Goal: Task Accomplishment & Management: Manage account settings

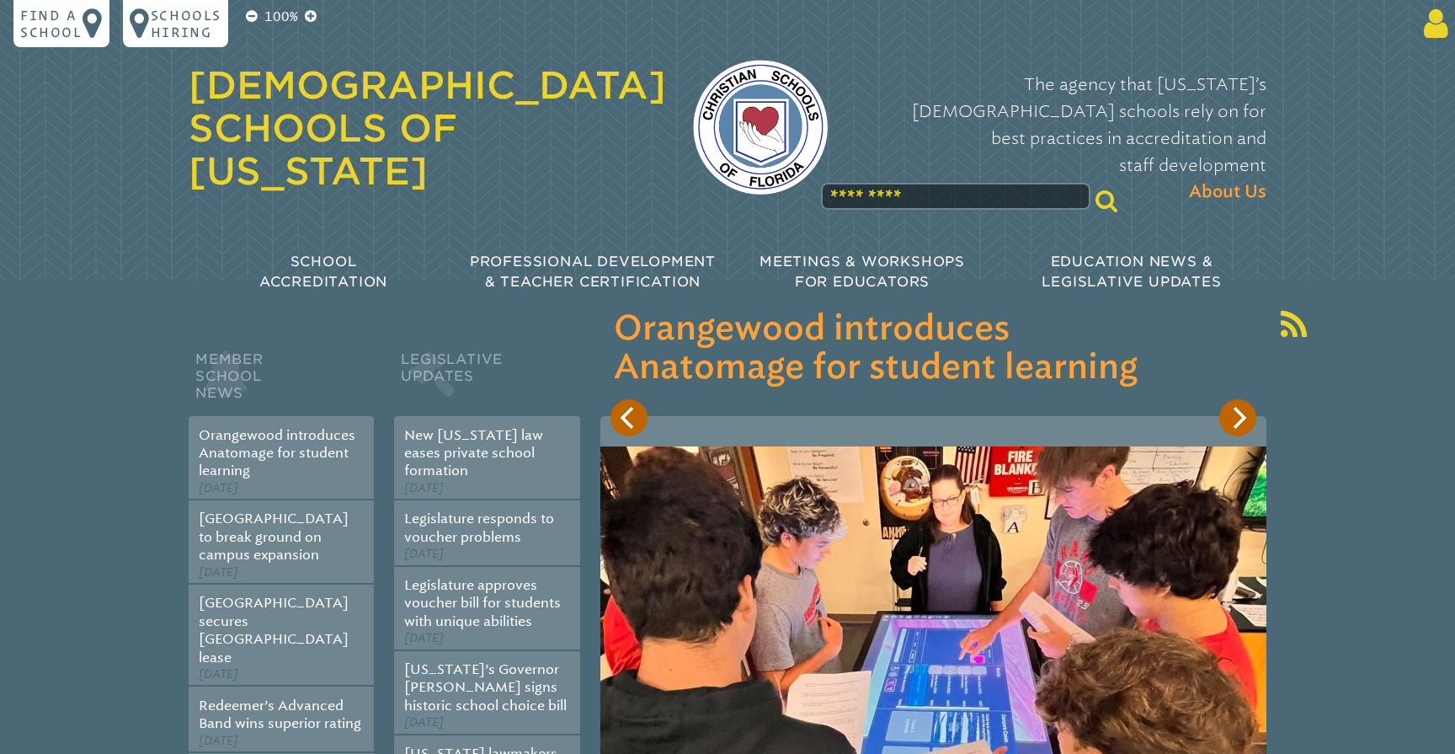
click at [1434, 38] on icon at bounding box center [1433, 24] width 31 height 34
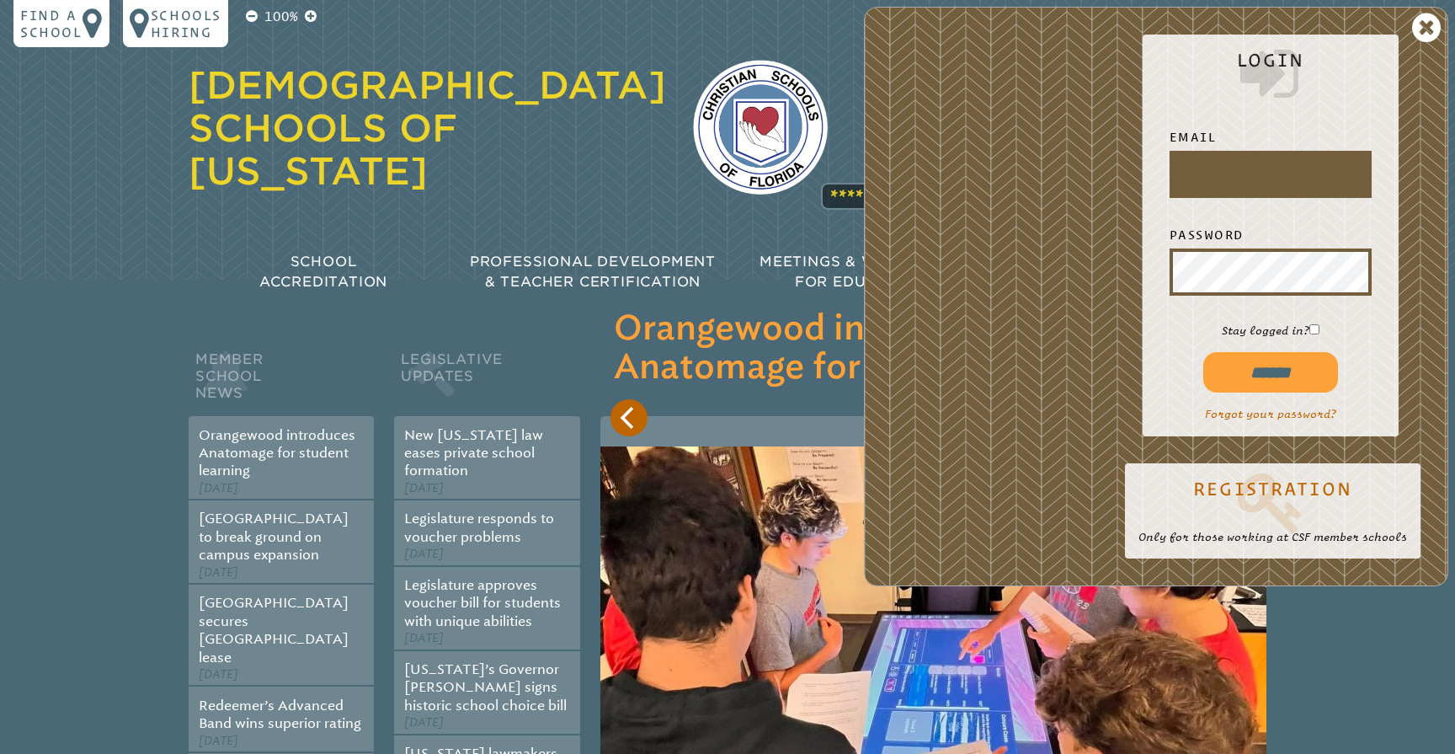
click at [1287, 189] on input "text" at bounding box center [1270, 174] width 195 height 40
type input "**********"
click at [1270, 371] on input "******" at bounding box center [1271, 372] width 135 height 40
type input "**********"
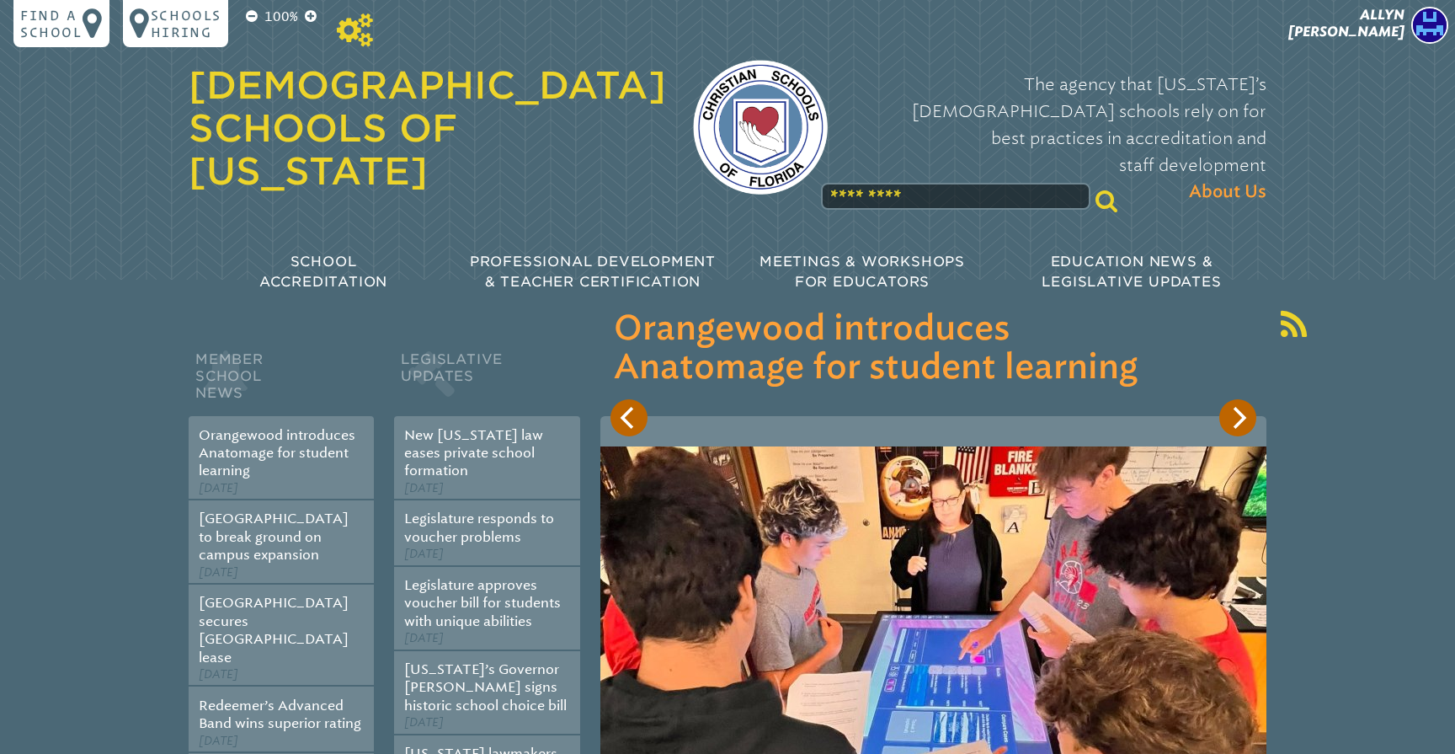
click at [372, 43] on icon at bounding box center [355, 30] width 36 height 34
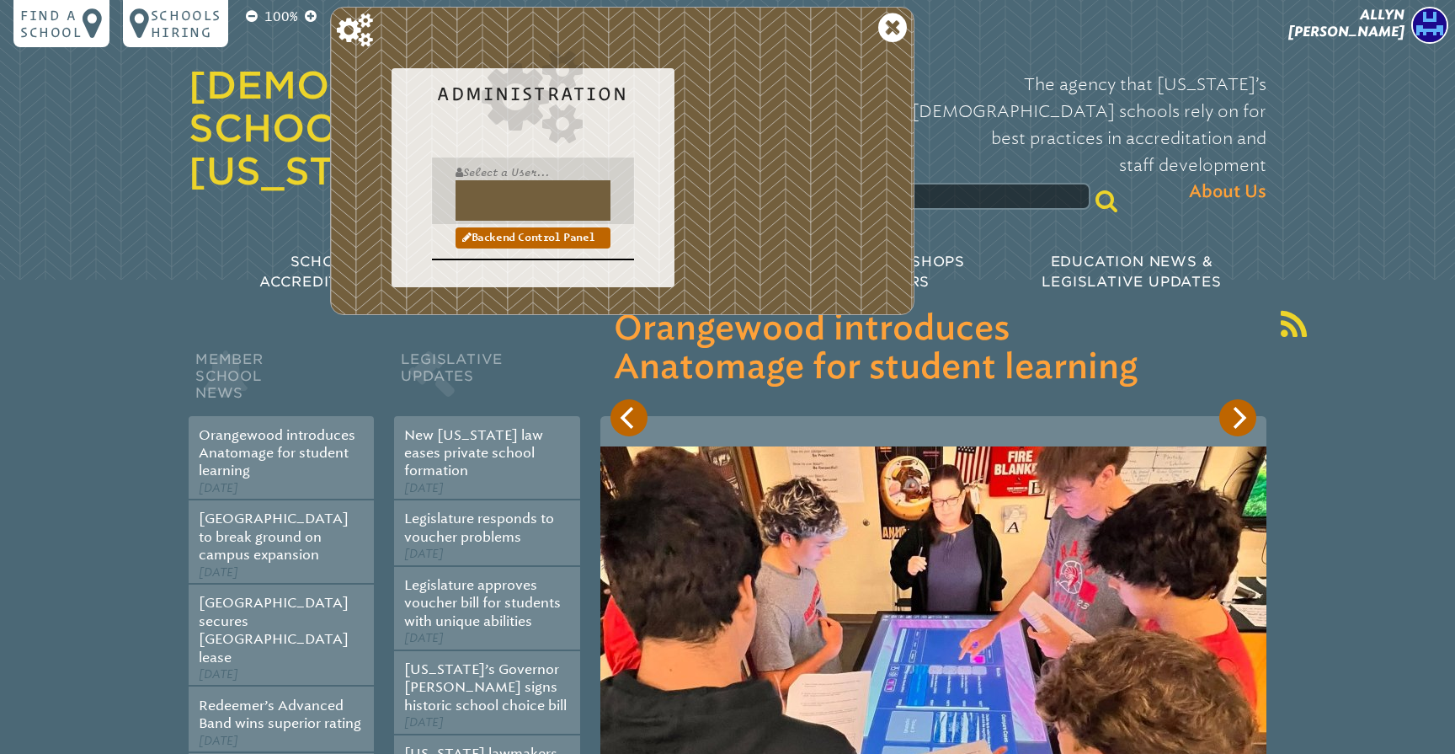
click at [489, 186] on input "text" at bounding box center [533, 200] width 155 height 40
type input "**********"
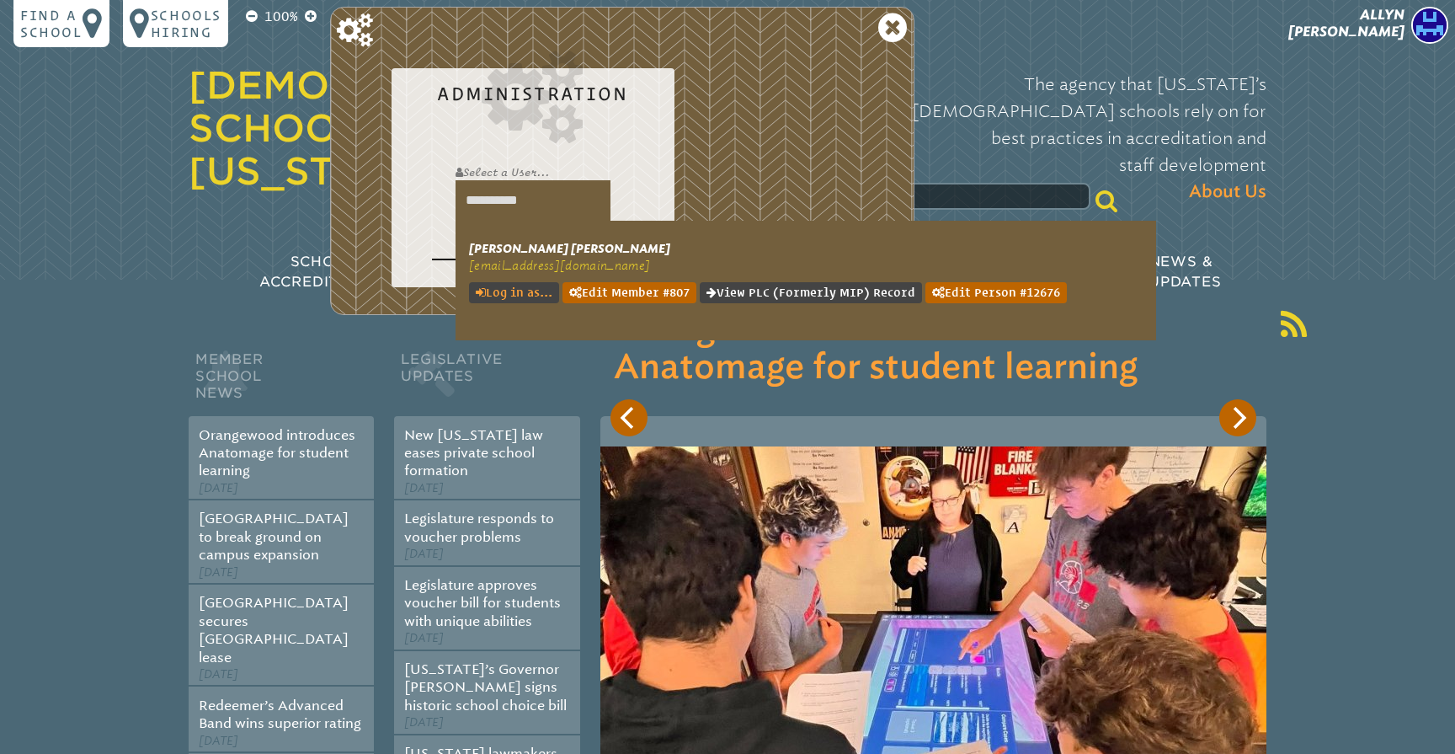
click at [515, 289] on link "Log in as..." at bounding box center [514, 292] width 90 height 21
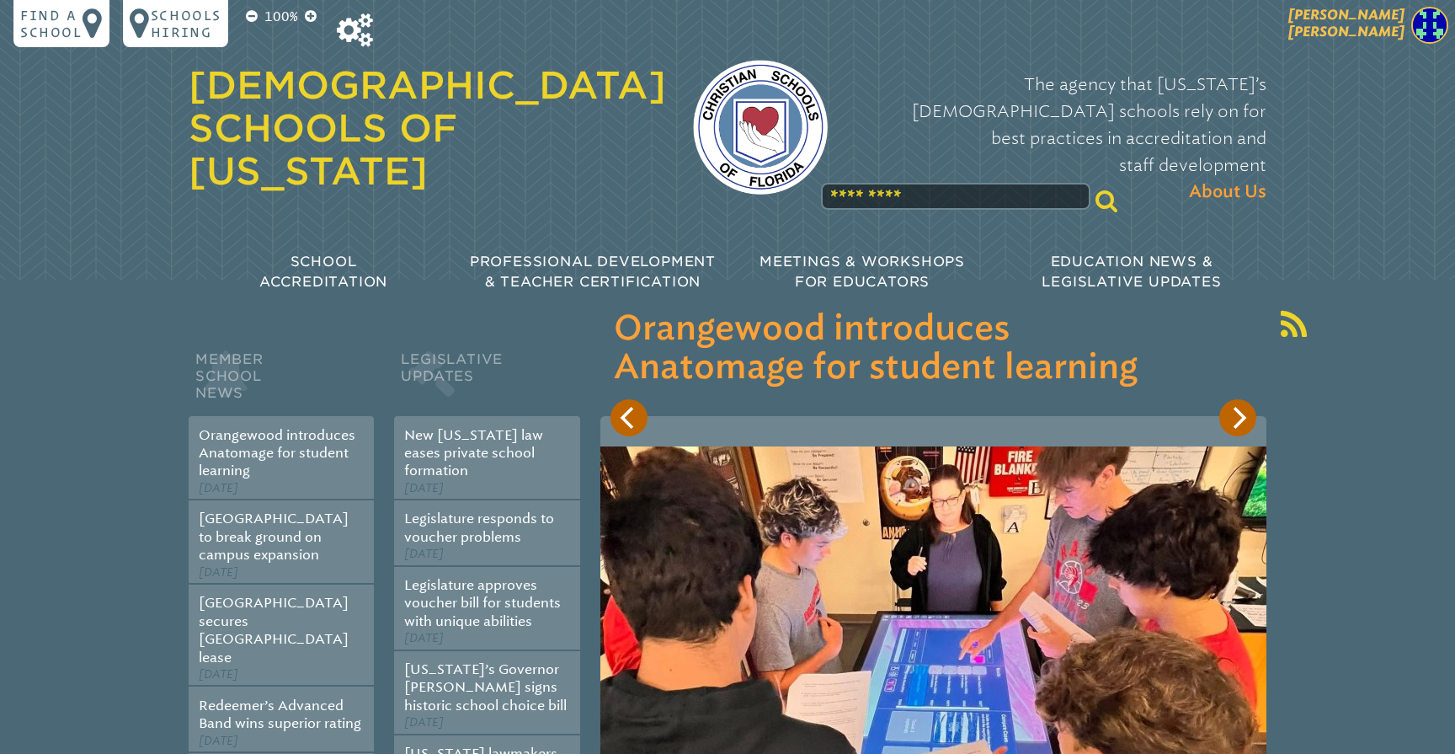
click at [1374, 28] on span "[PERSON_NAME]" at bounding box center [1347, 23] width 116 height 33
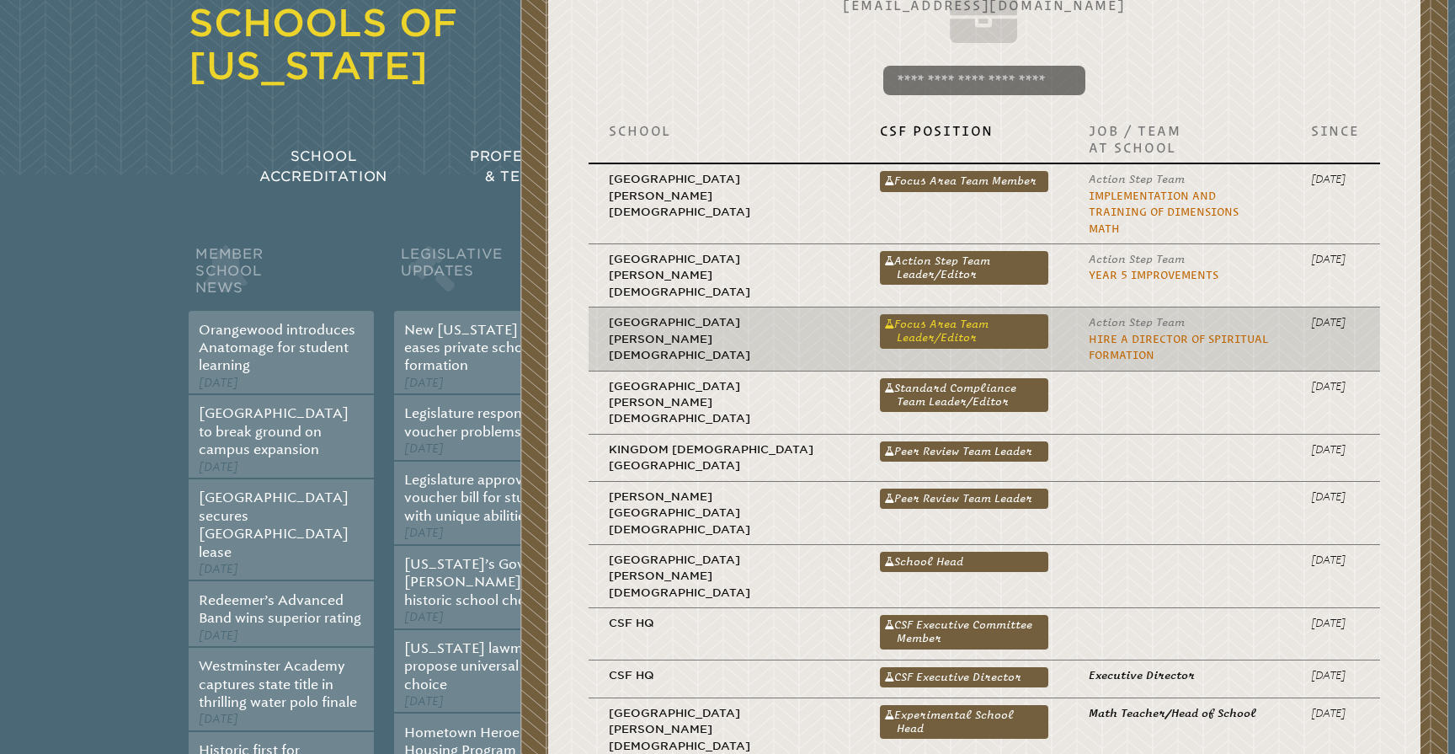
scroll to position [151, 0]
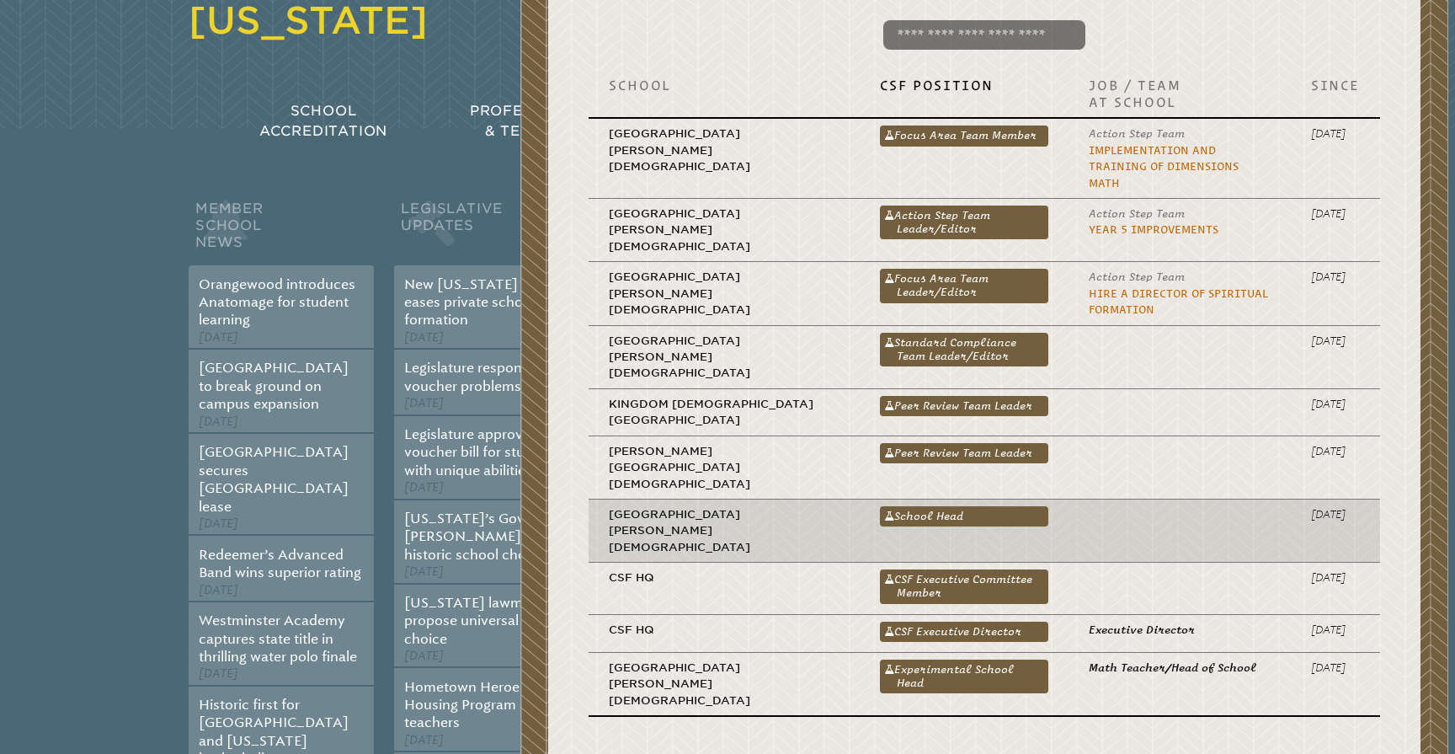
click at [867, 499] on td "School Head School Head" at bounding box center [965, 530] width 210 height 63
click at [880, 506] on link "School Head" at bounding box center [964, 516] width 169 height 20
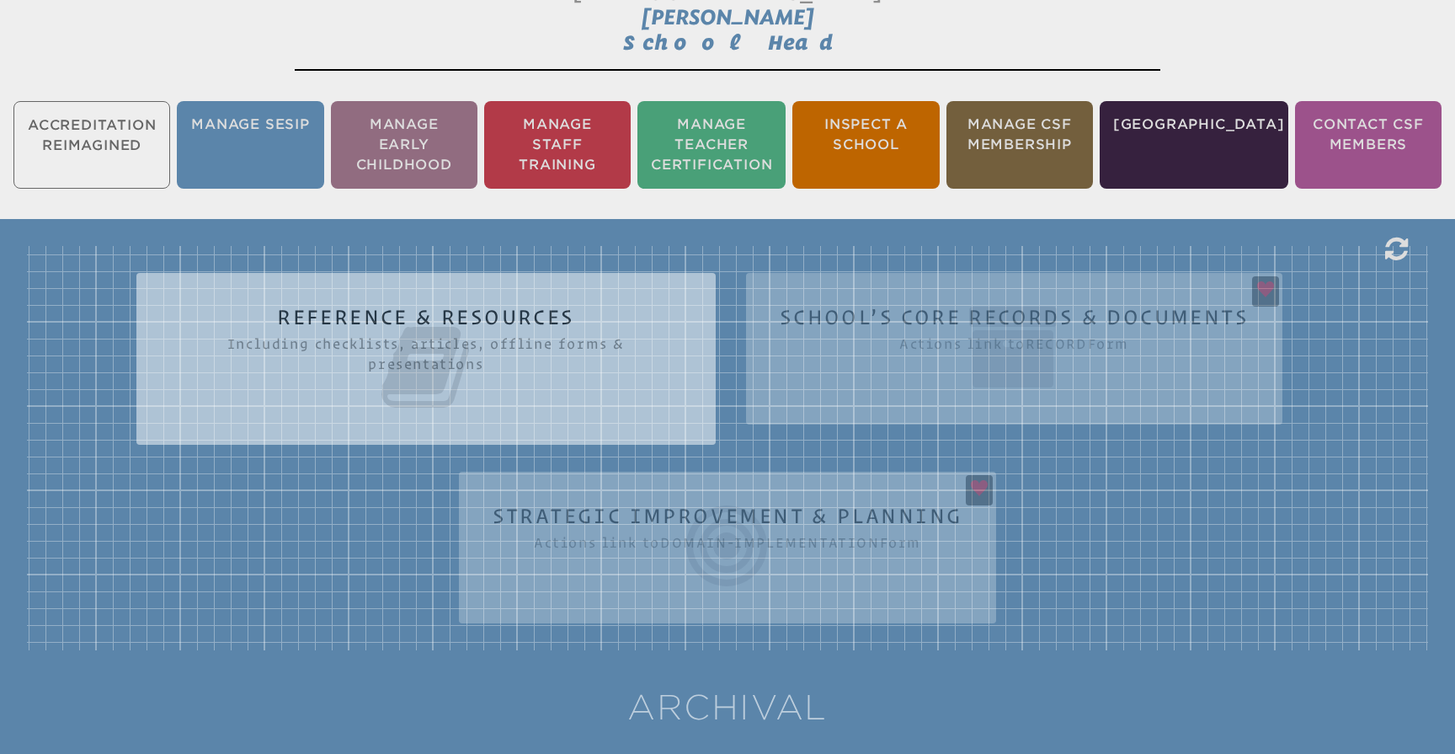
scroll to position [360, 0]
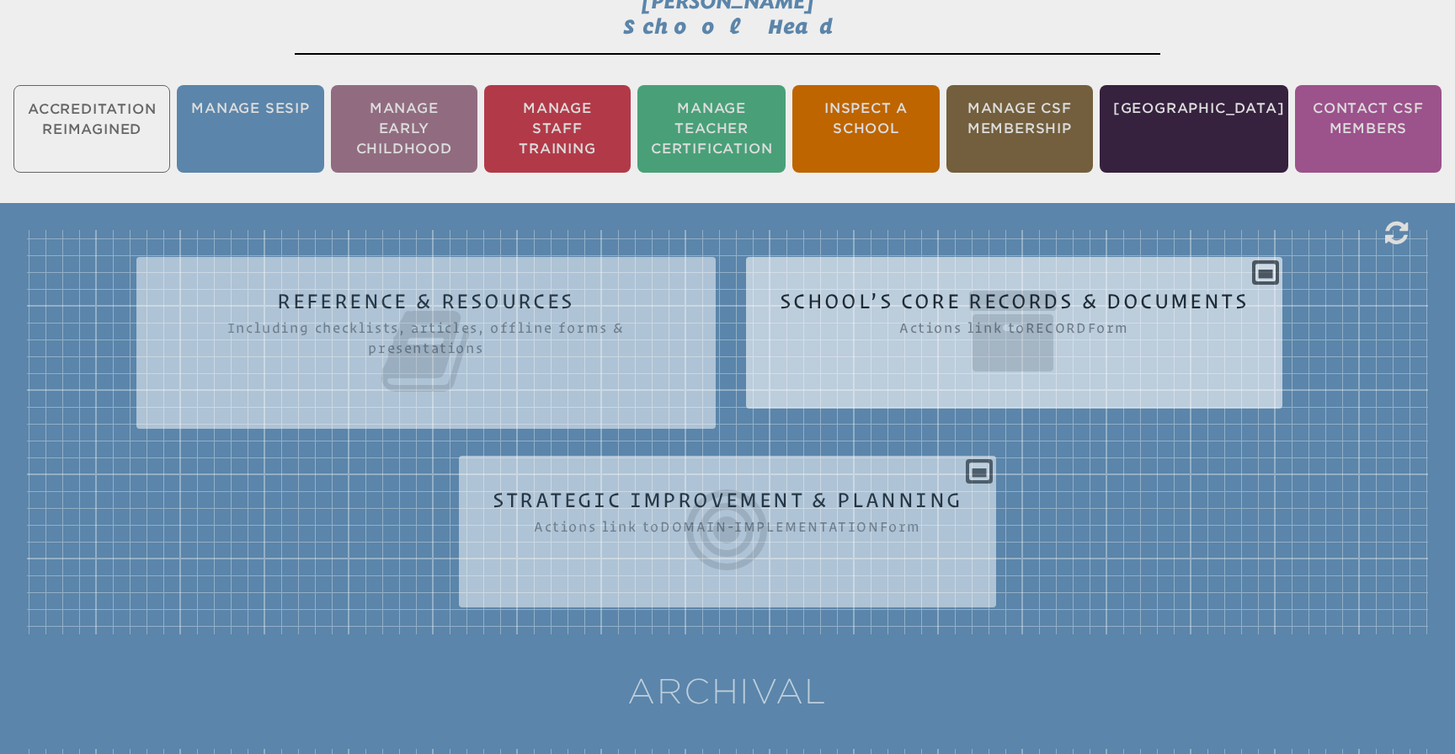
click at [1039, 295] on icon at bounding box center [1014, 331] width 469 height 94
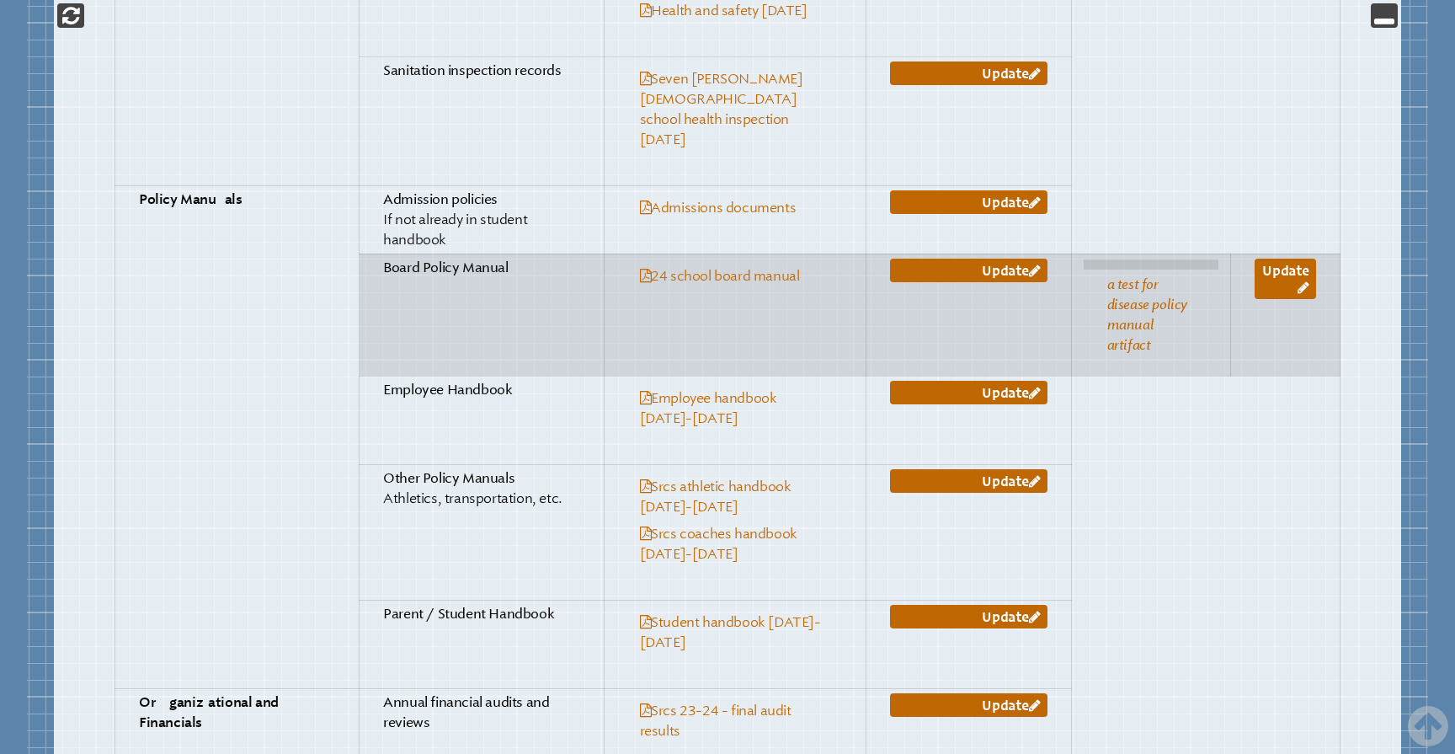
scroll to position [2031, 0]
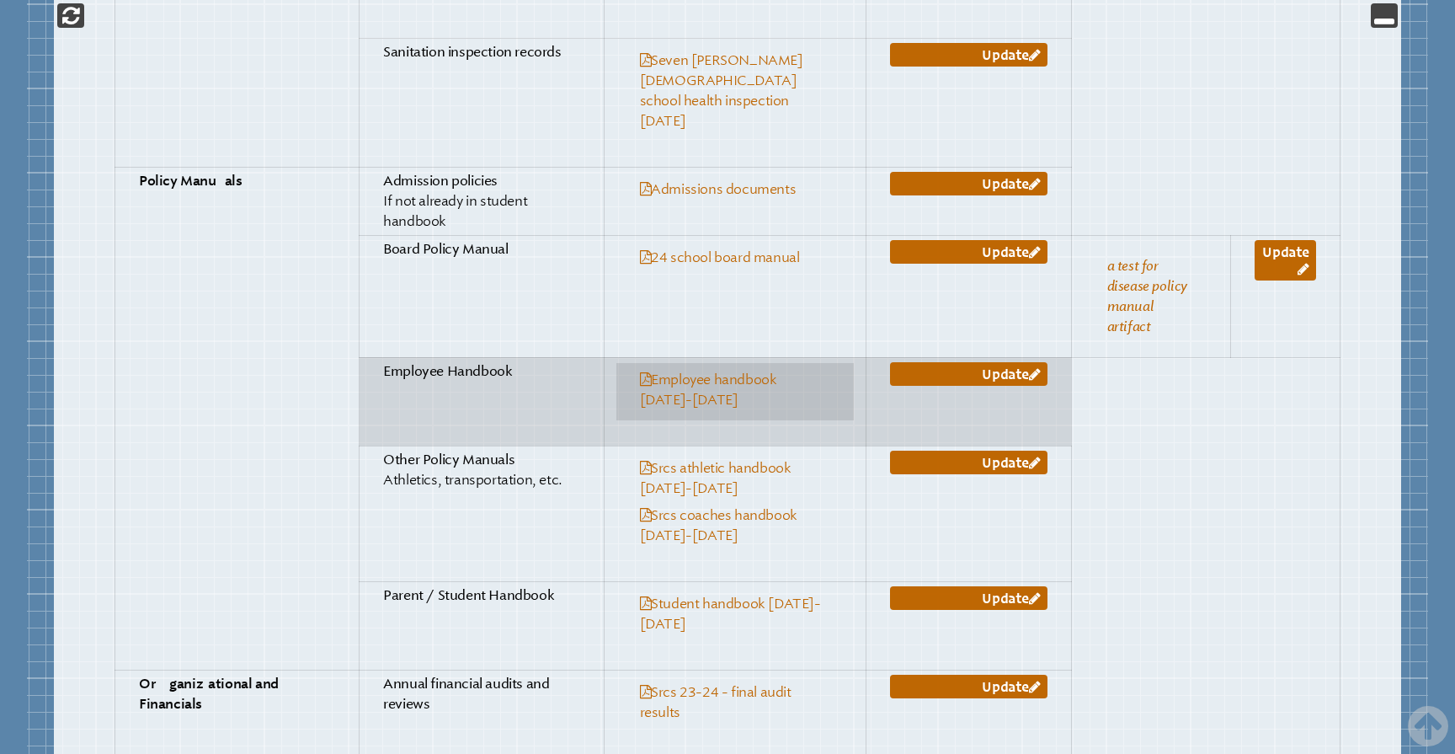
click at [744, 371] on link "Employee handbook 2025-2026" at bounding box center [708, 389] width 137 height 36
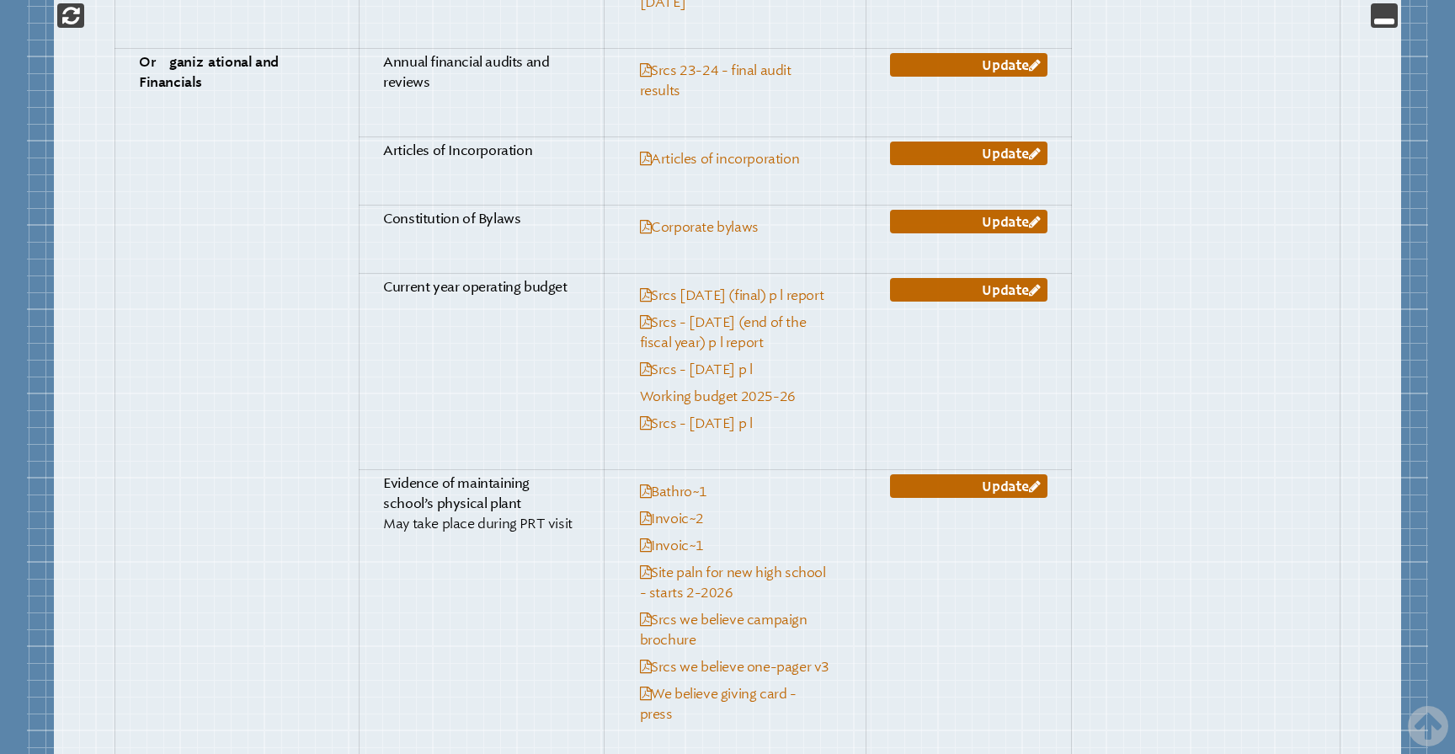
scroll to position [2653, 0]
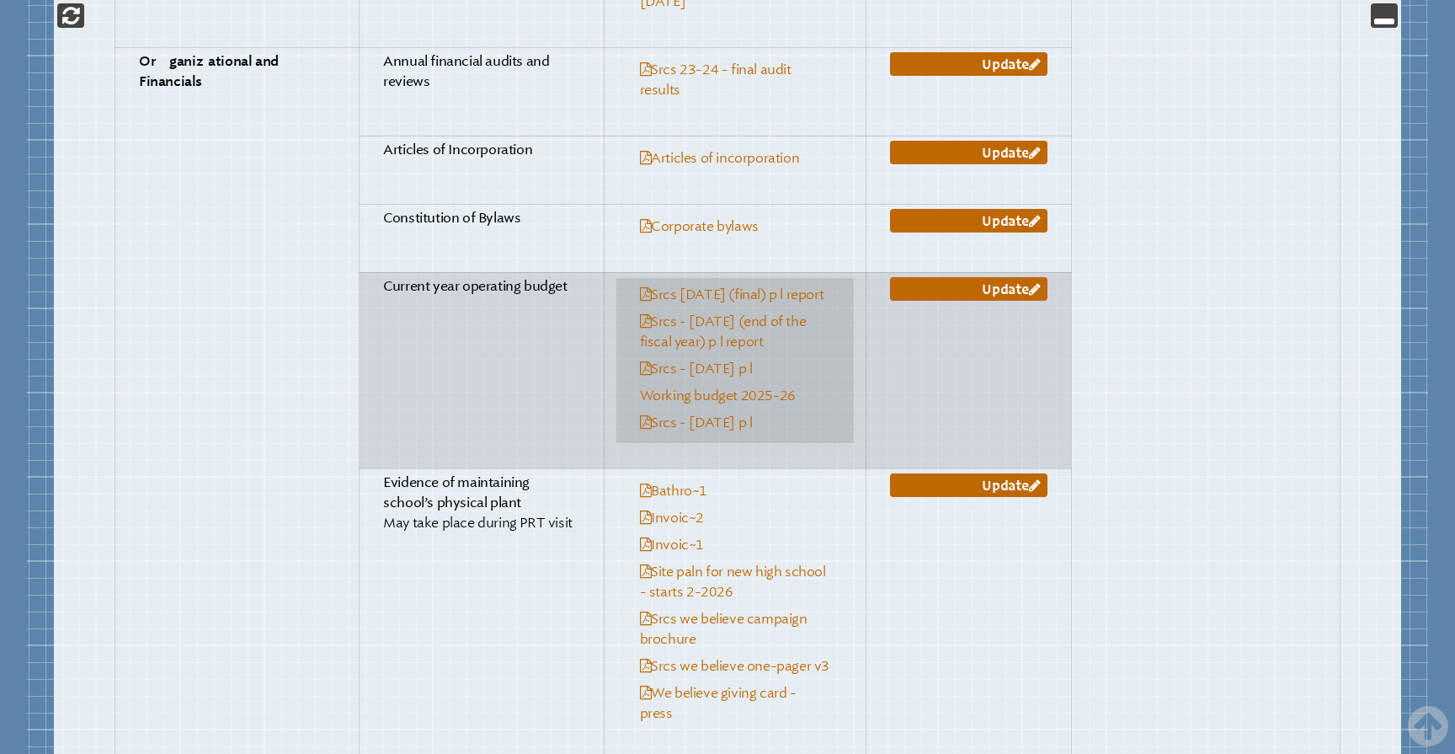
click at [726, 286] on link "Srcs june 2024 (final) p l report" at bounding box center [732, 294] width 184 height 16
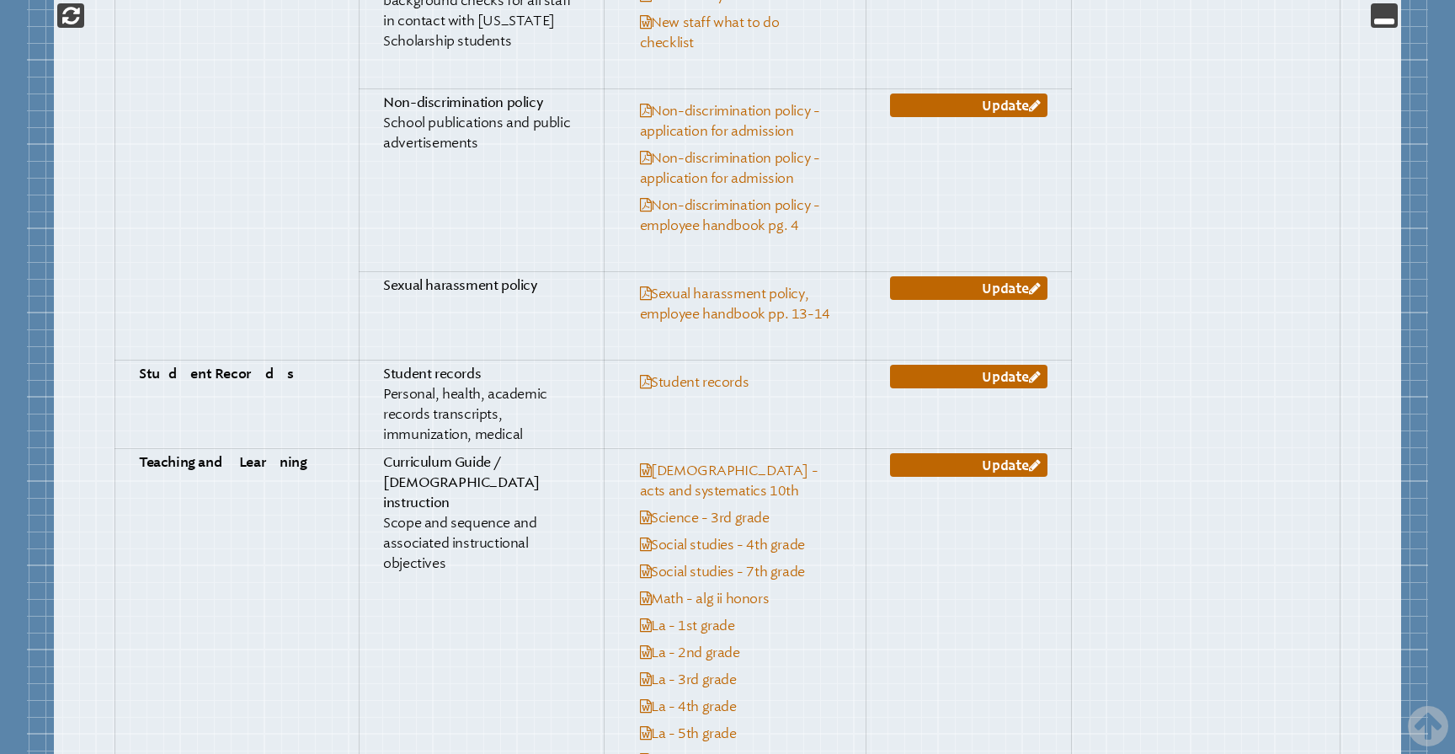
scroll to position [4914, 0]
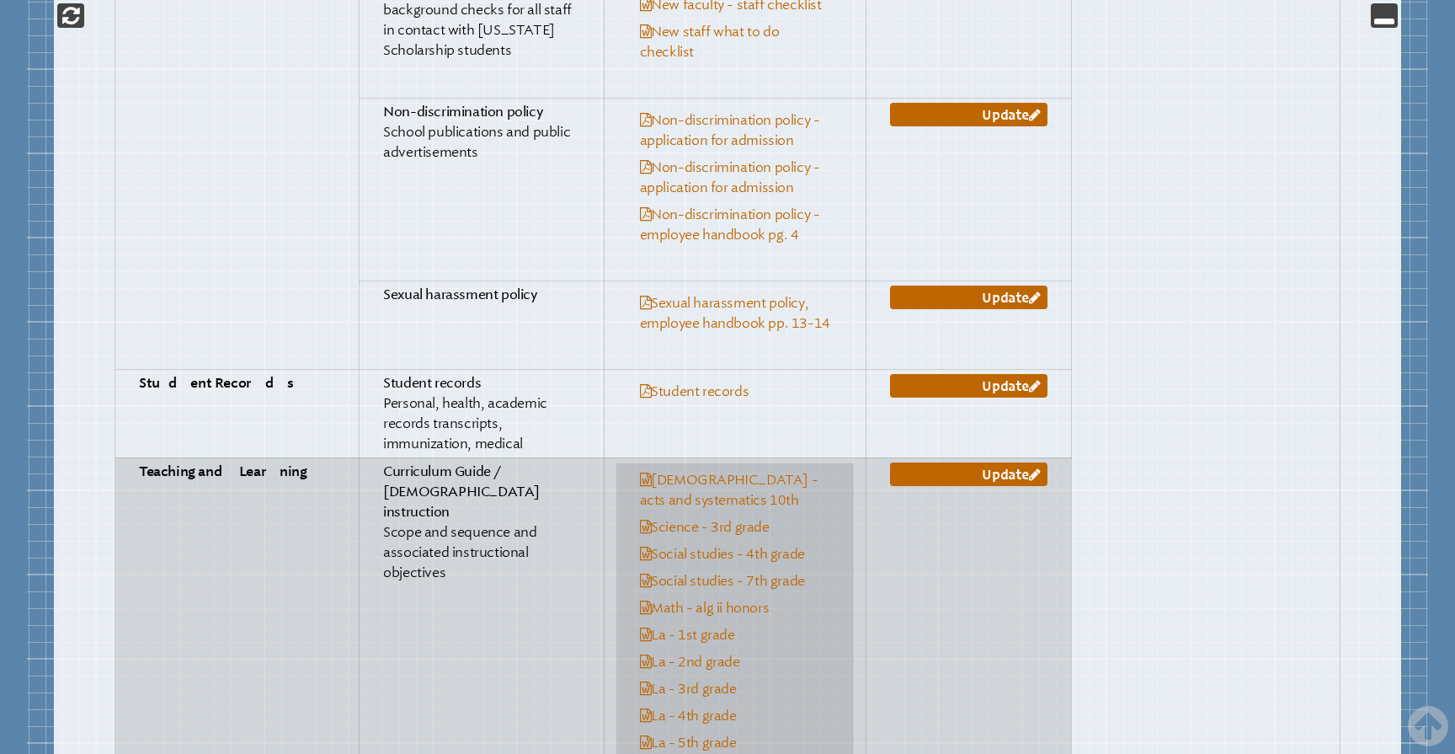
click at [756, 472] on link "Bible - acts and systematics 10th" at bounding box center [729, 490] width 179 height 36
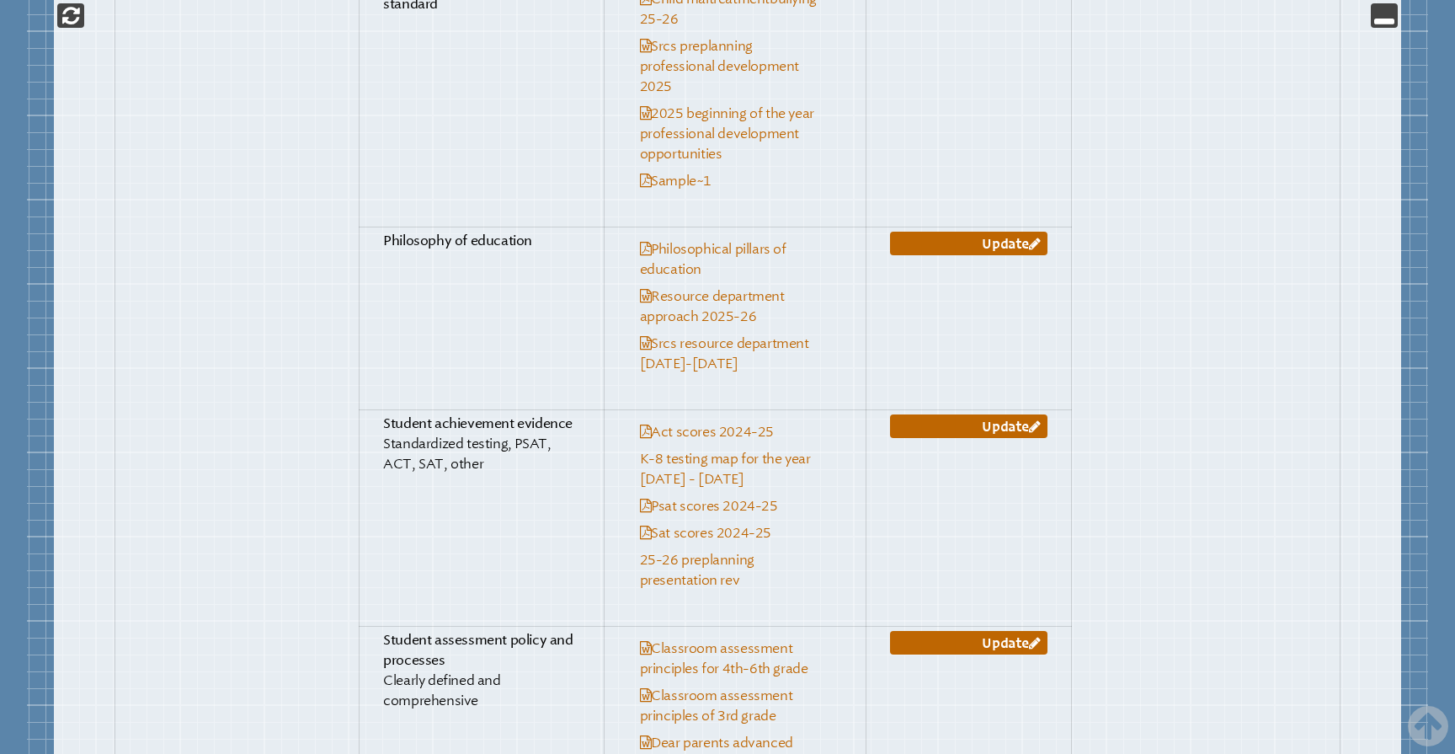
scroll to position [6471, 0]
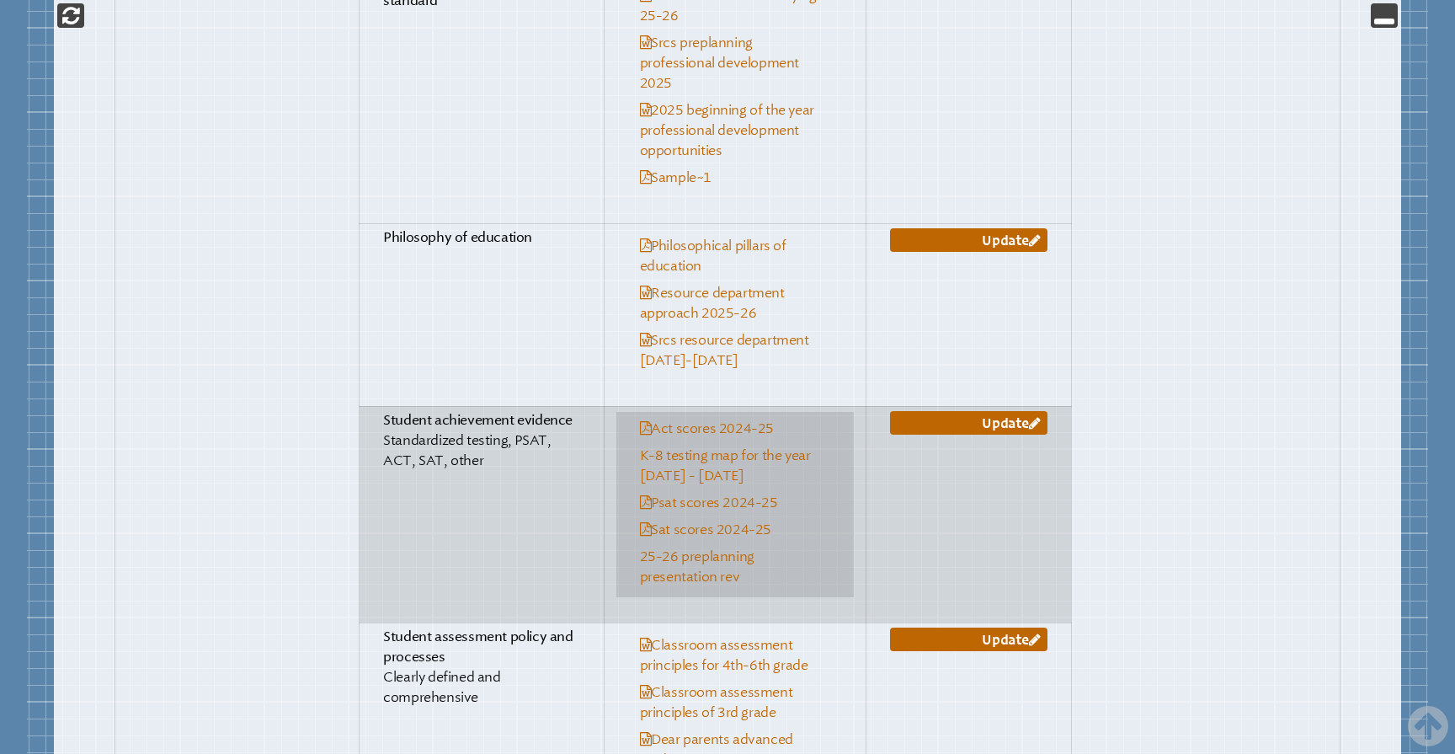
click at [723, 420] on link "Act scores 2024-25" at bounding box center [707, 428] width 134 height 16
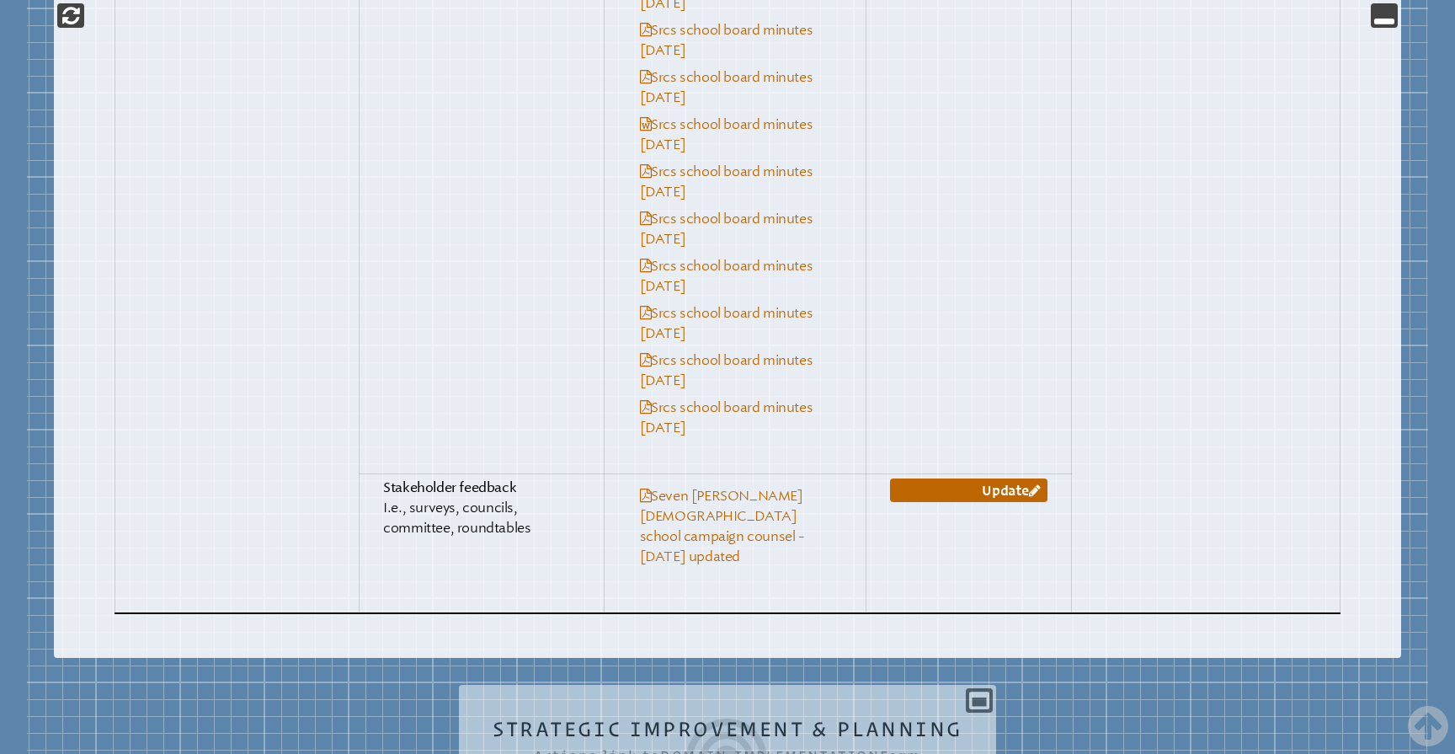
scroll to position [9432, 0]
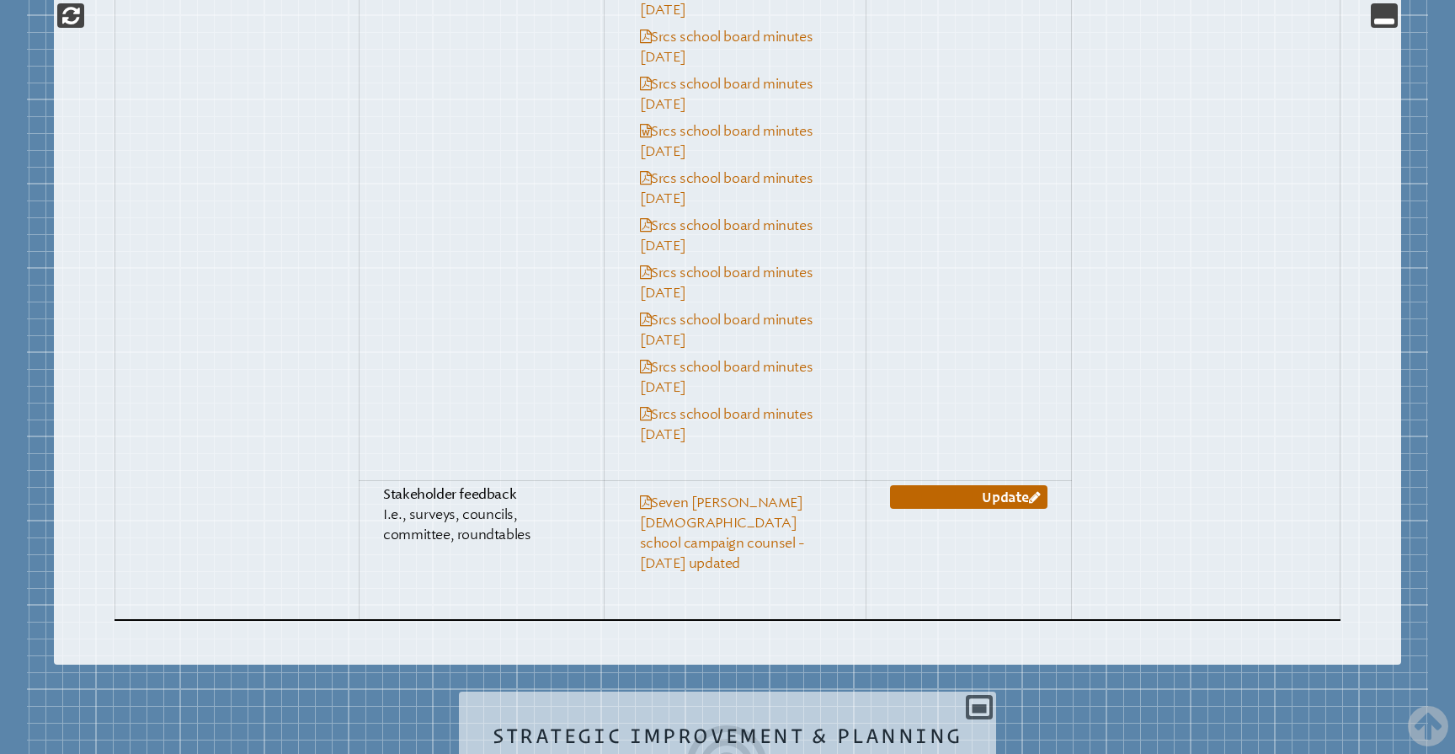
click at [979, 705] on div "Strategic Improvement & Planning Actions link to domain-implementation Form Ple…" at bounding box center [728, 760] width 538 height 111
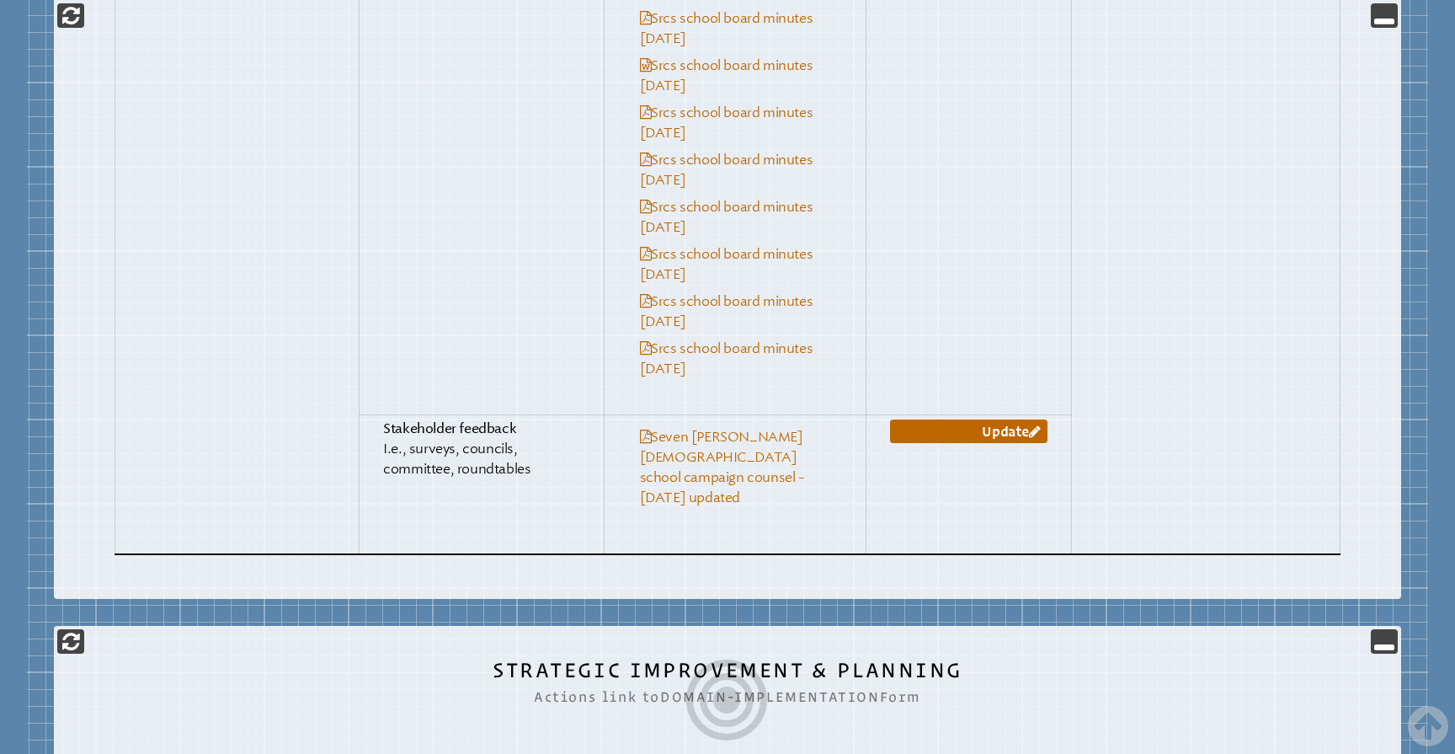
scroll to position [9088, 0]
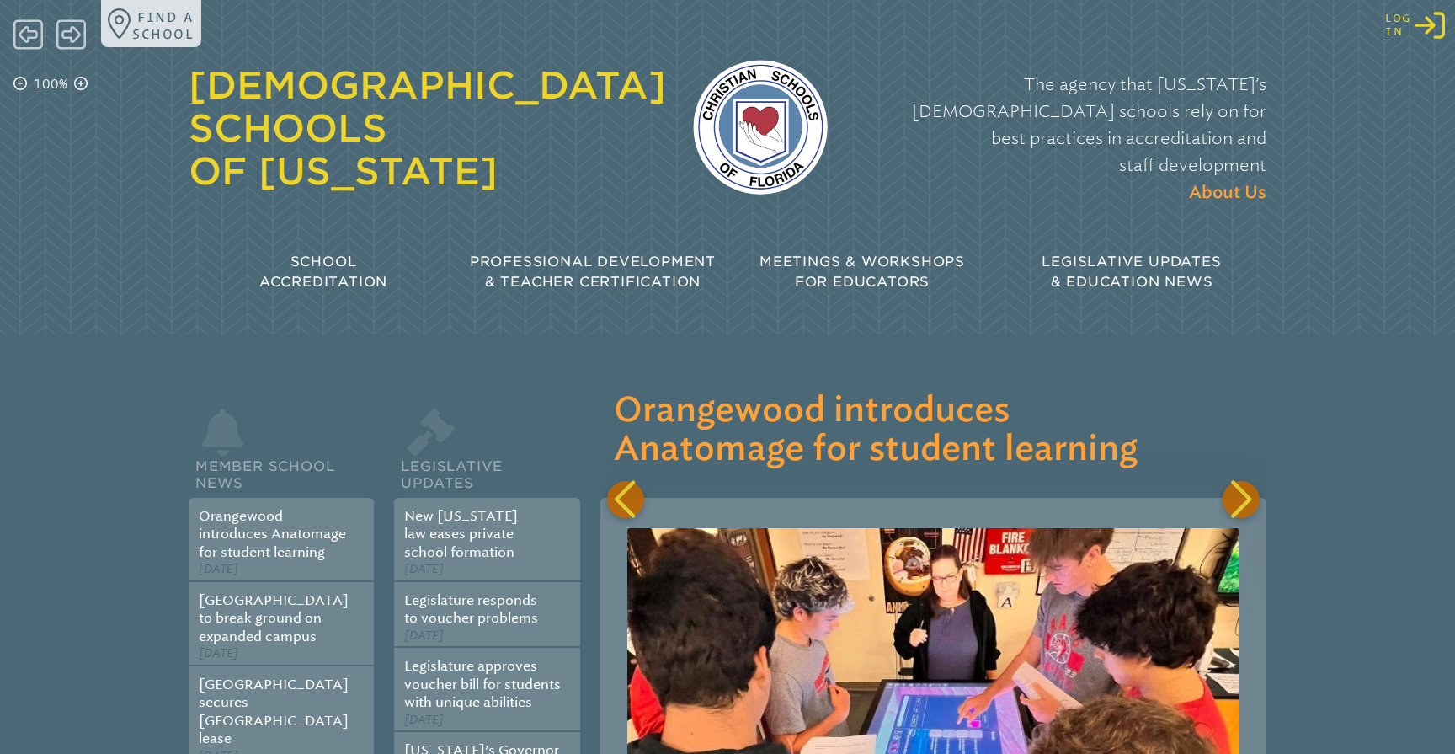
click at [1423, 27] on icon "Log in or Create Account" at bounding box center [1430, 25] width 30 height 30
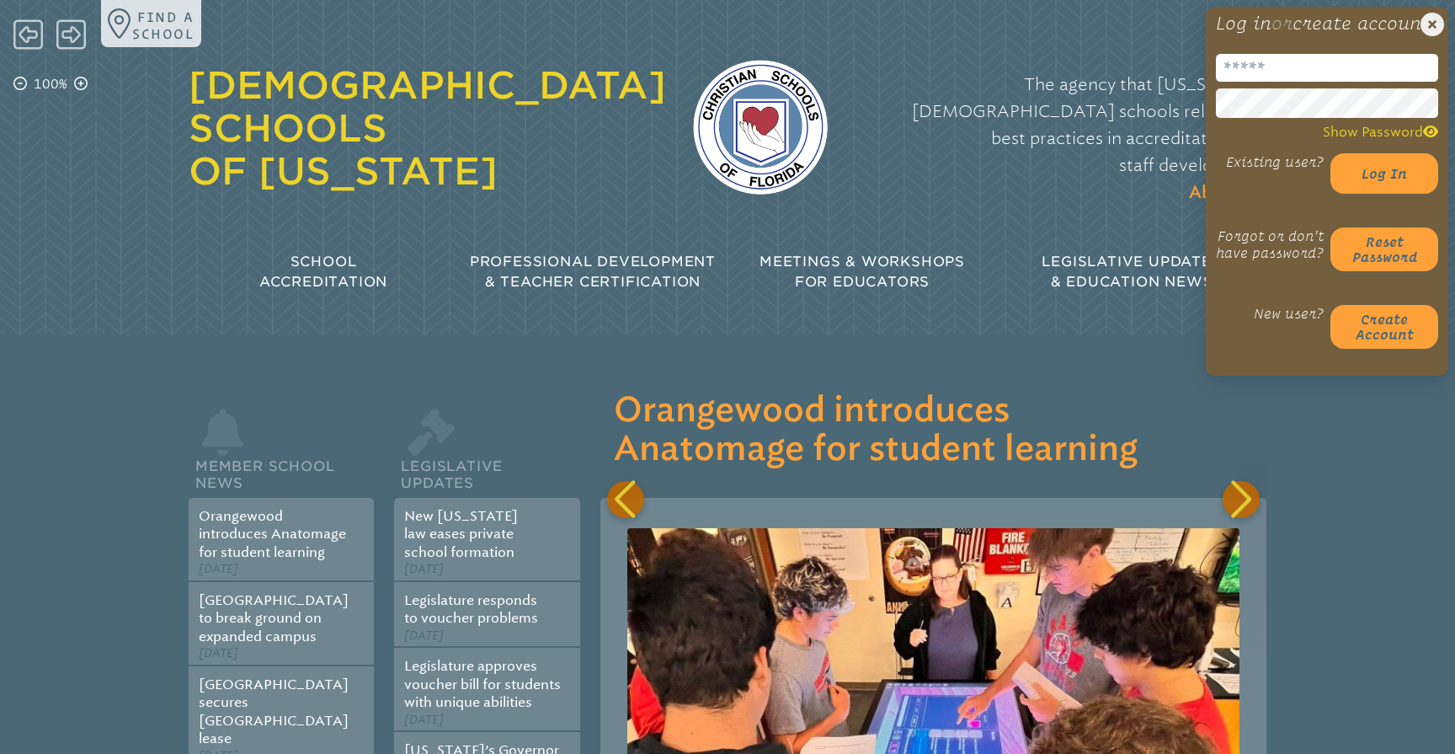
click at [1258, 82] on input "email" at bounding box center [1327, 68] width 222 height 28
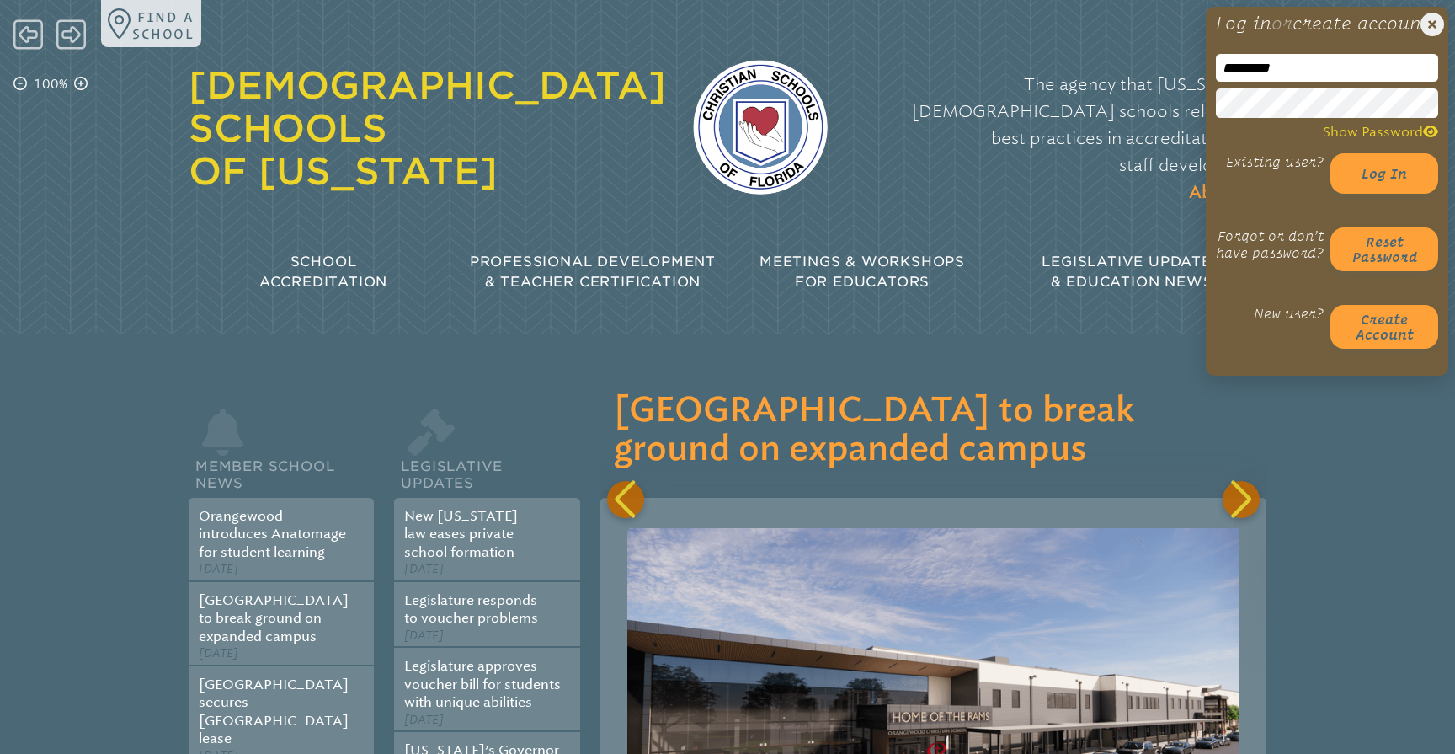
type input "**********"
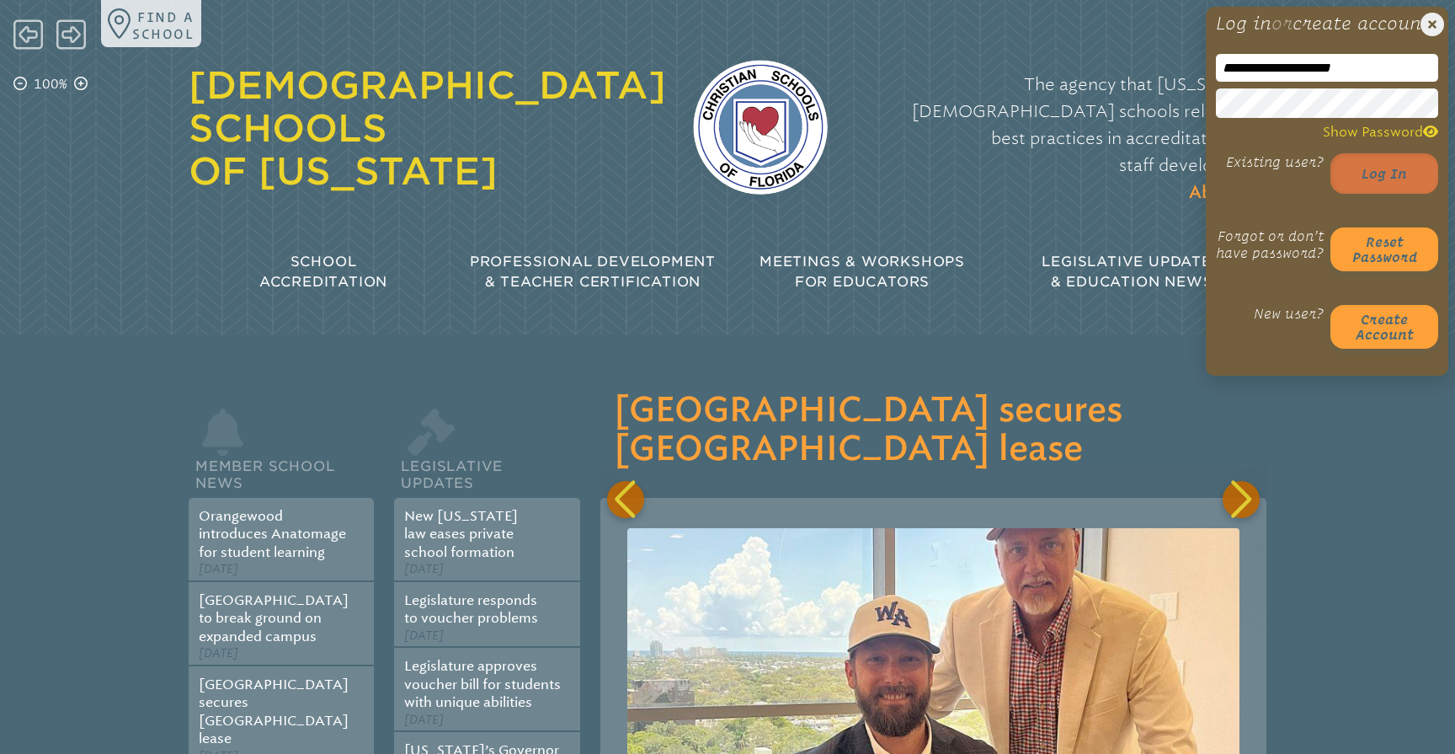
click at [1386, 190] on button "Log in" at bounding box center [1385, 173] width 108 height 40
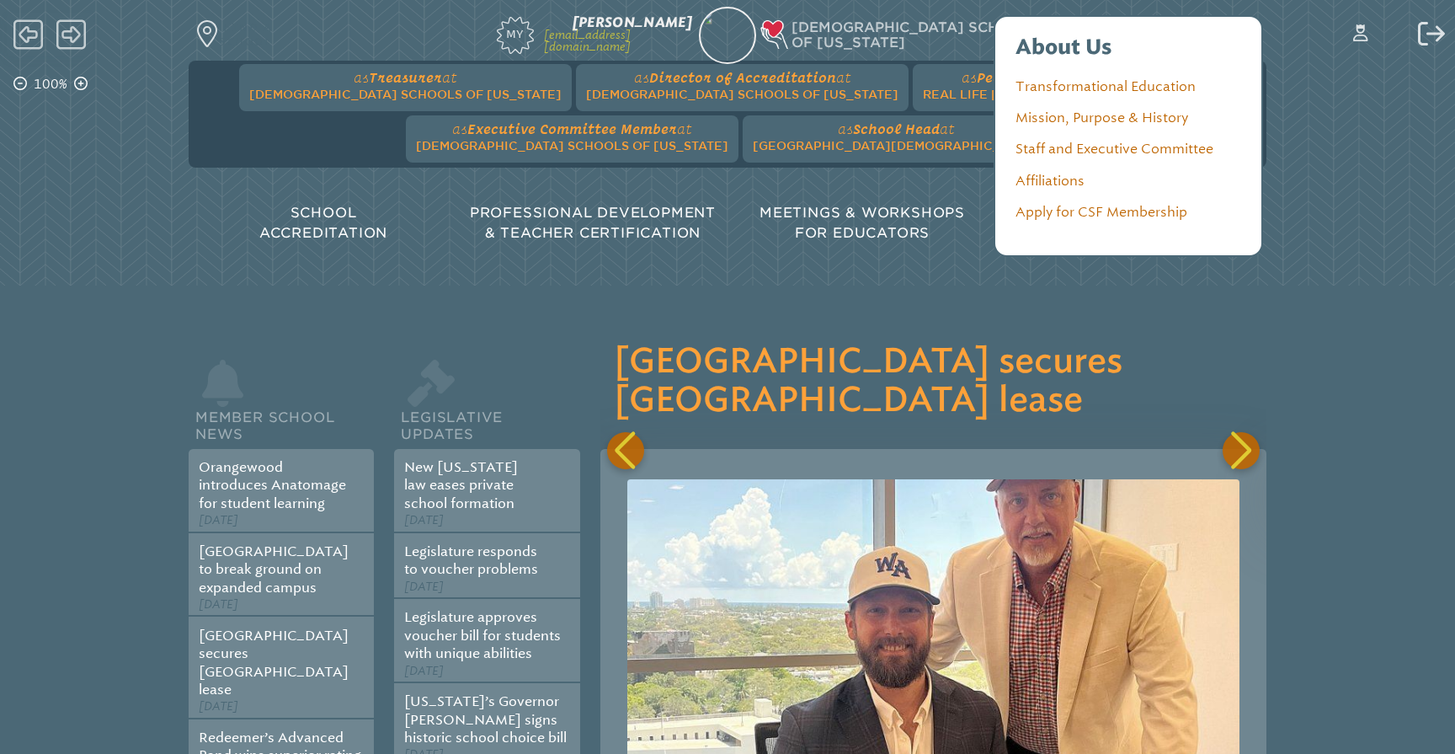
scroll to position [0, 1999]
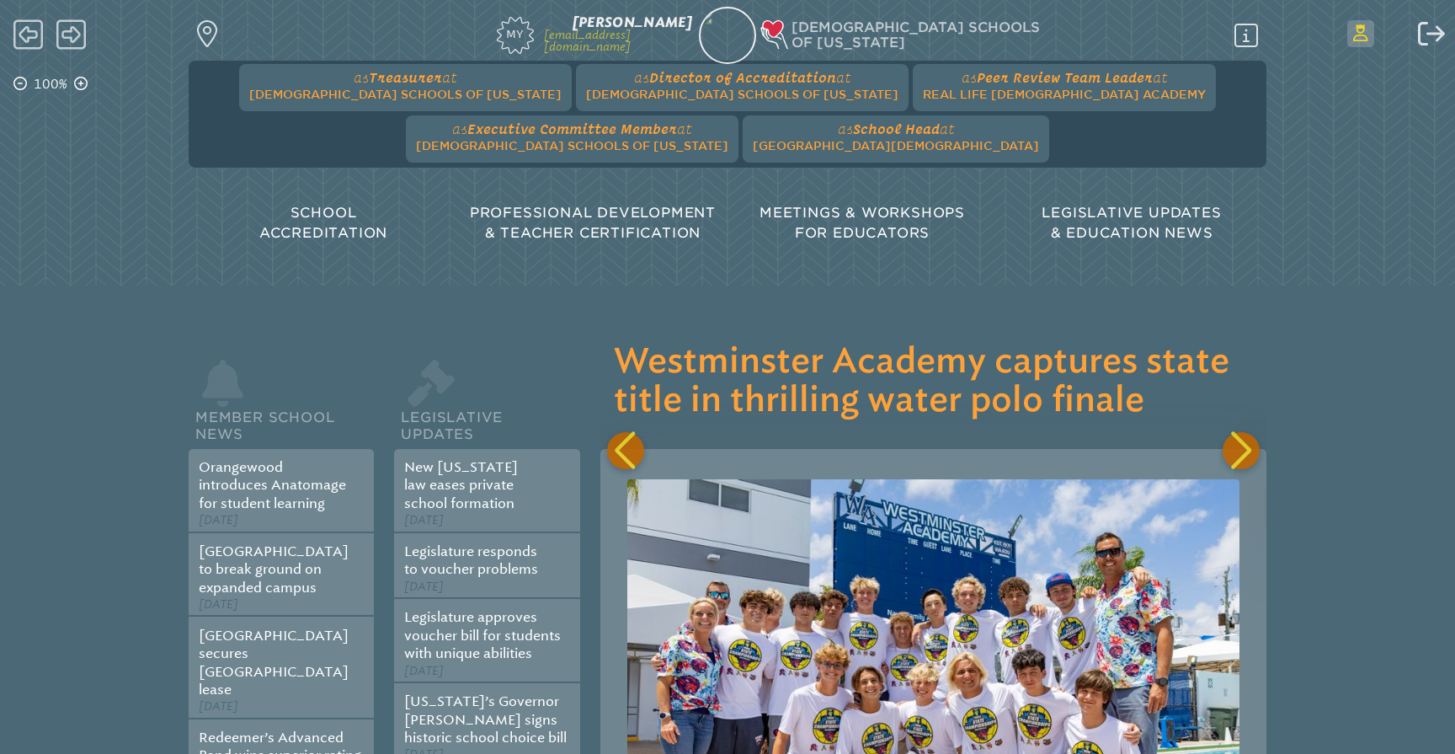
click at [1363, 35] on icon at bounding box center [1361, 32] width 15 height 17
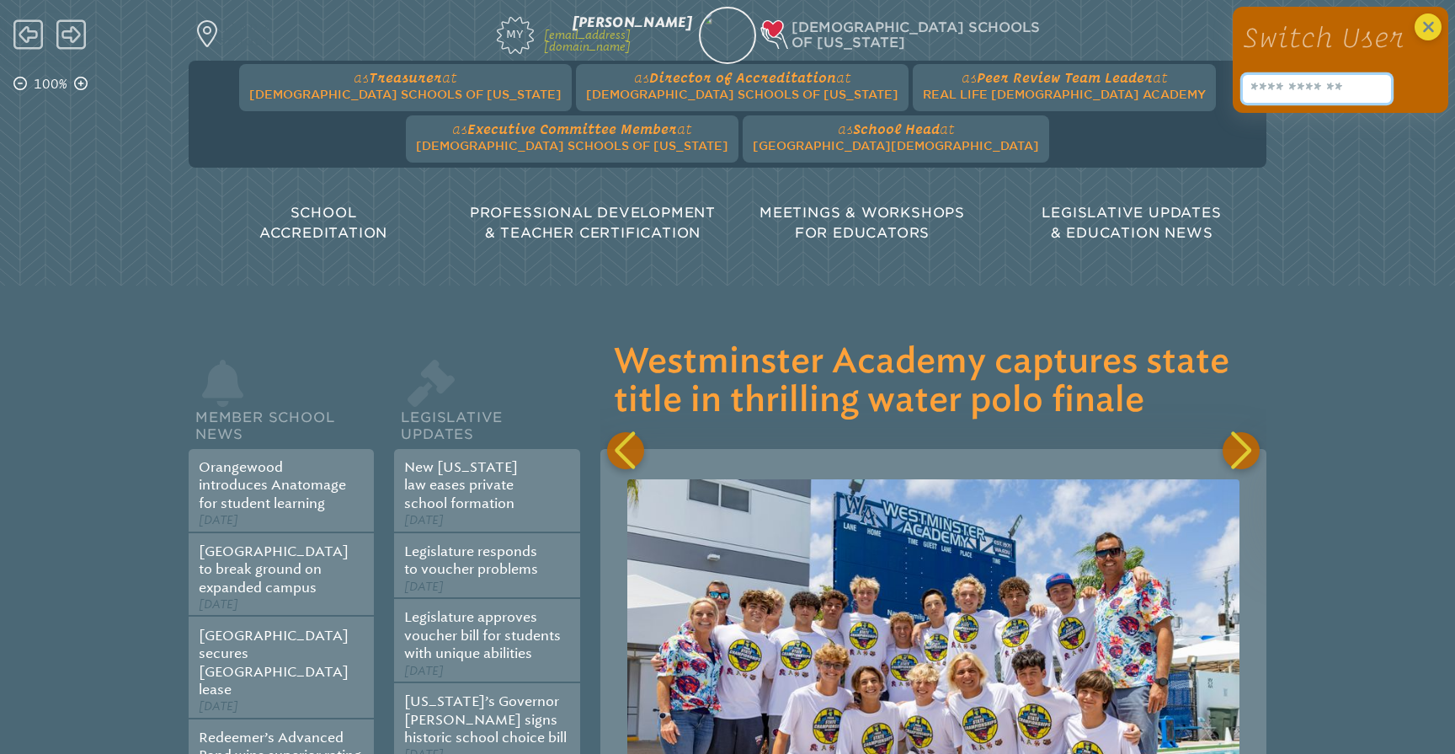
click at [1311, 88] on input "text" at bounding box center [1317, 89] width 148 height 28
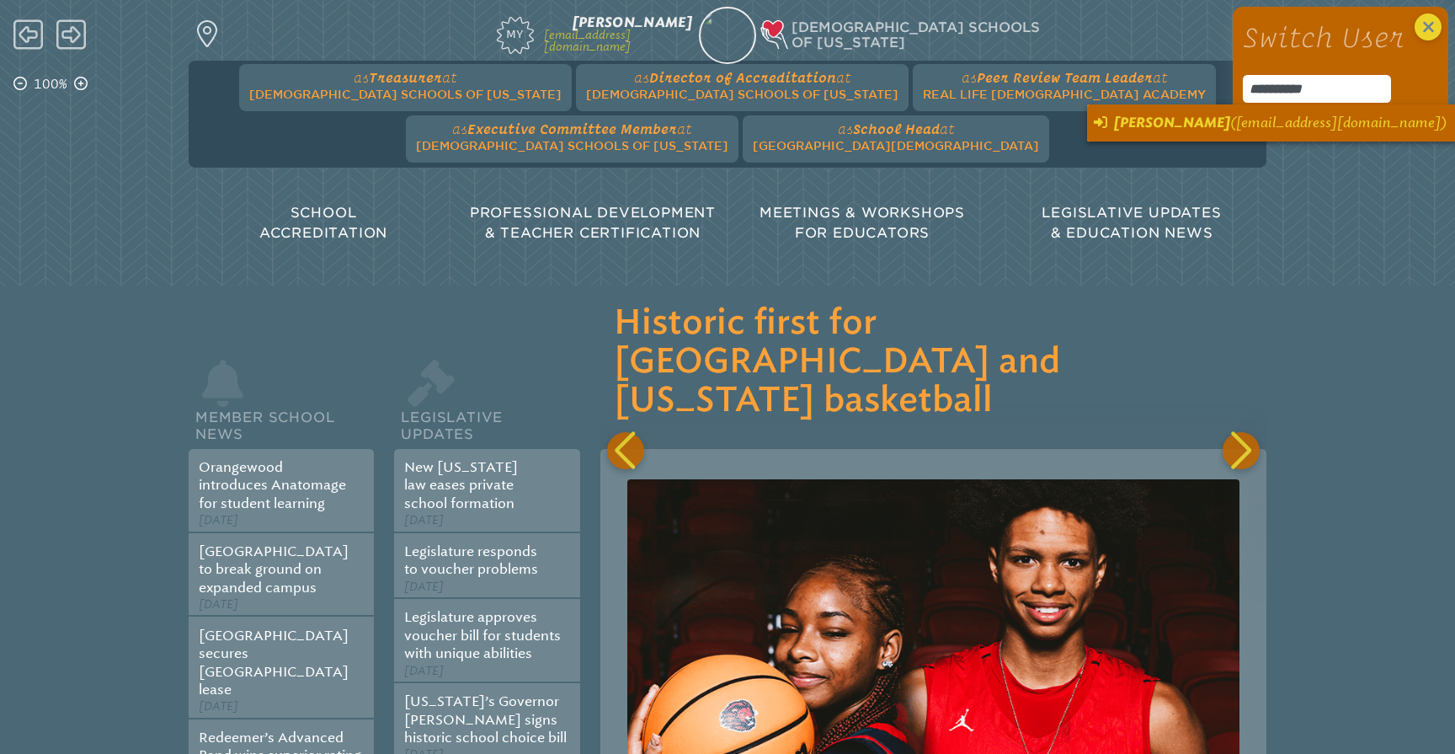
click at [1231, 128] on span "(DJames@sevenrivers.org)" at bounding box center [1339, 123] width 216 height 16
type input "**********"
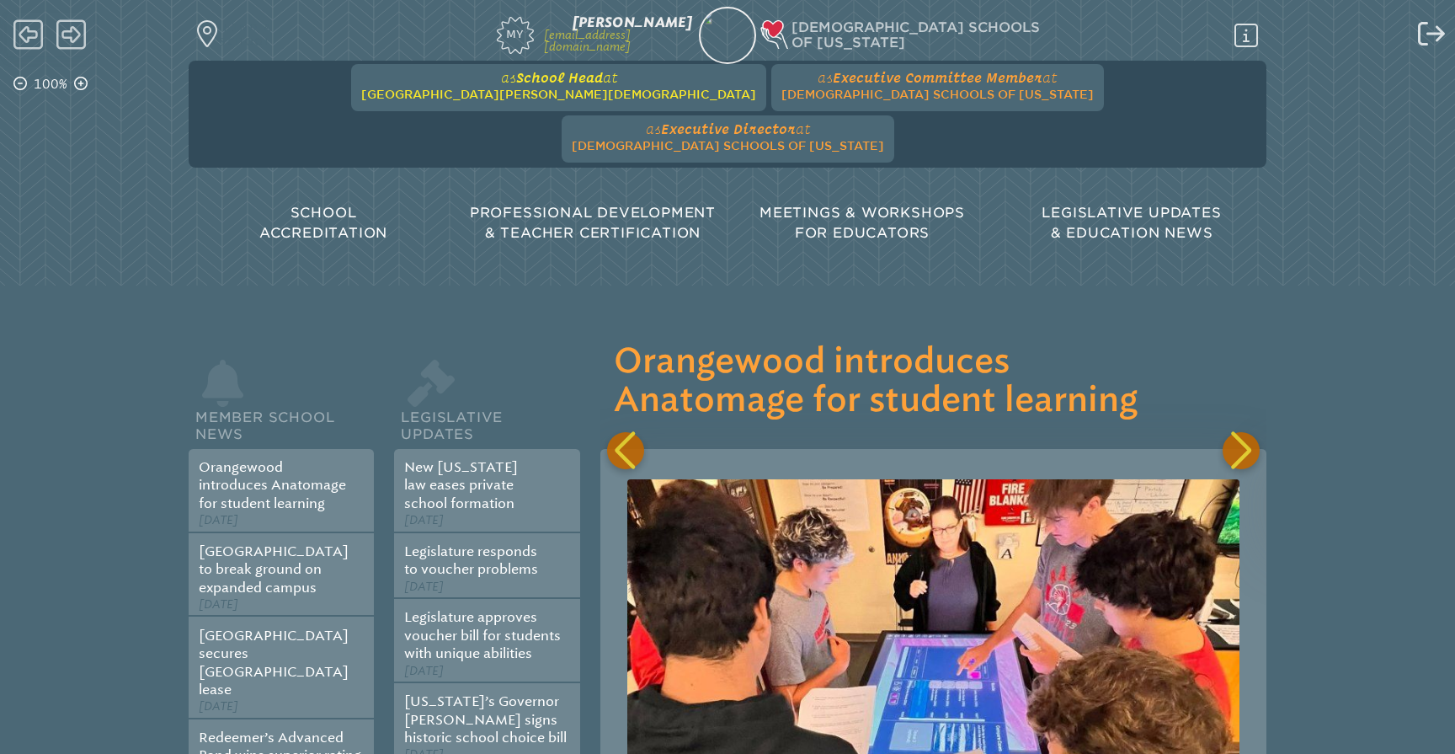
click at [499, 87] on span "at [GEOGRAPHIC_DATA][PERSON_NAME][DEMOGRAPHIC_DATA]" at bounding box center [558, 86] width 395 height 32
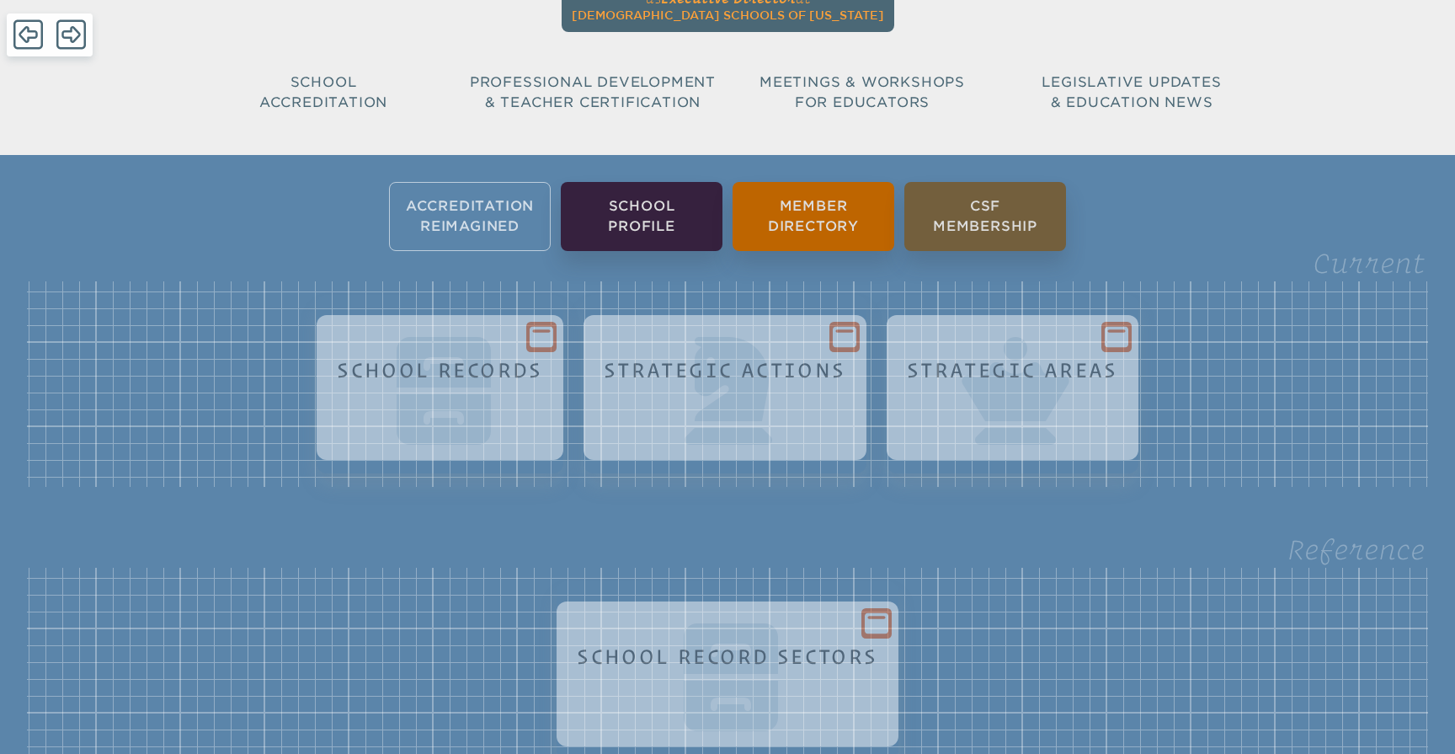
scroll to position [145, 0]
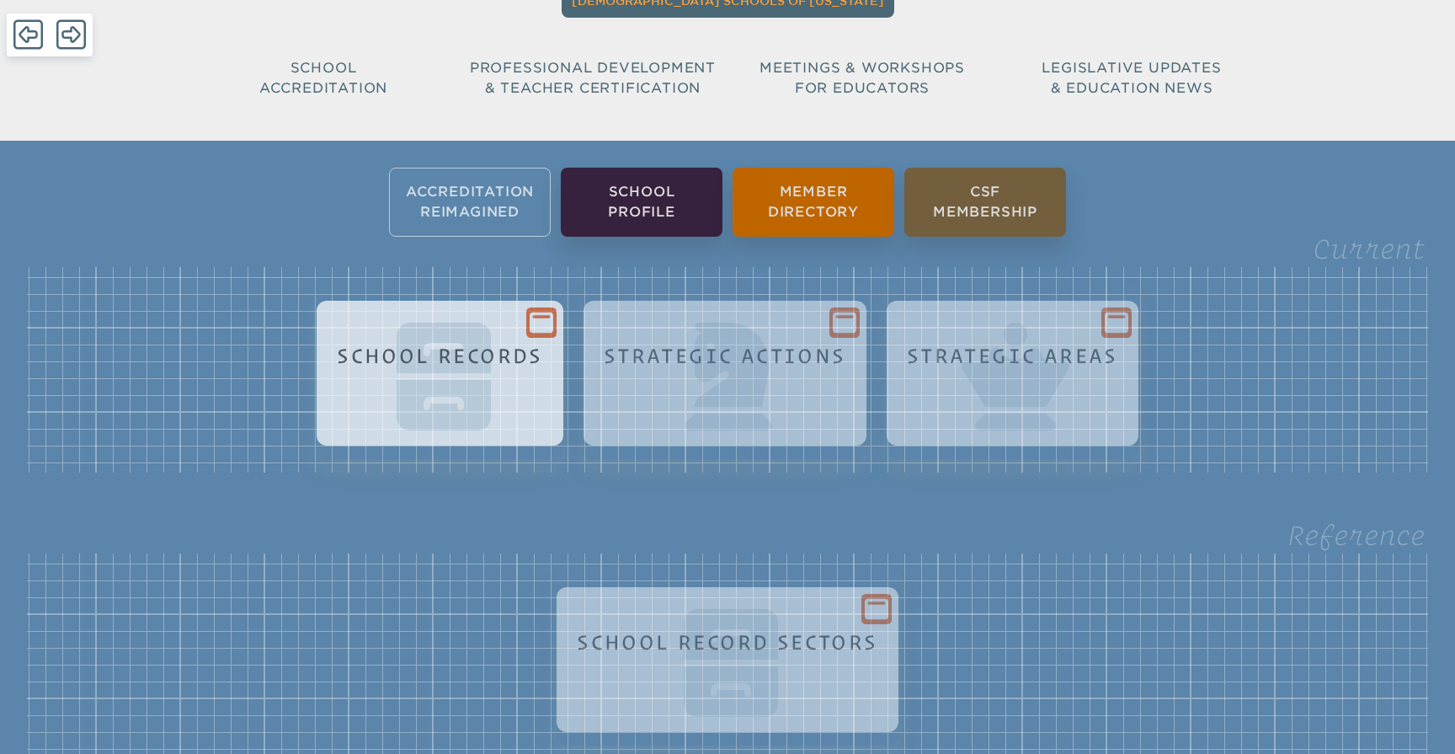
click at [530, 307] on div at bounding box center [541, 322] width 30 height 30
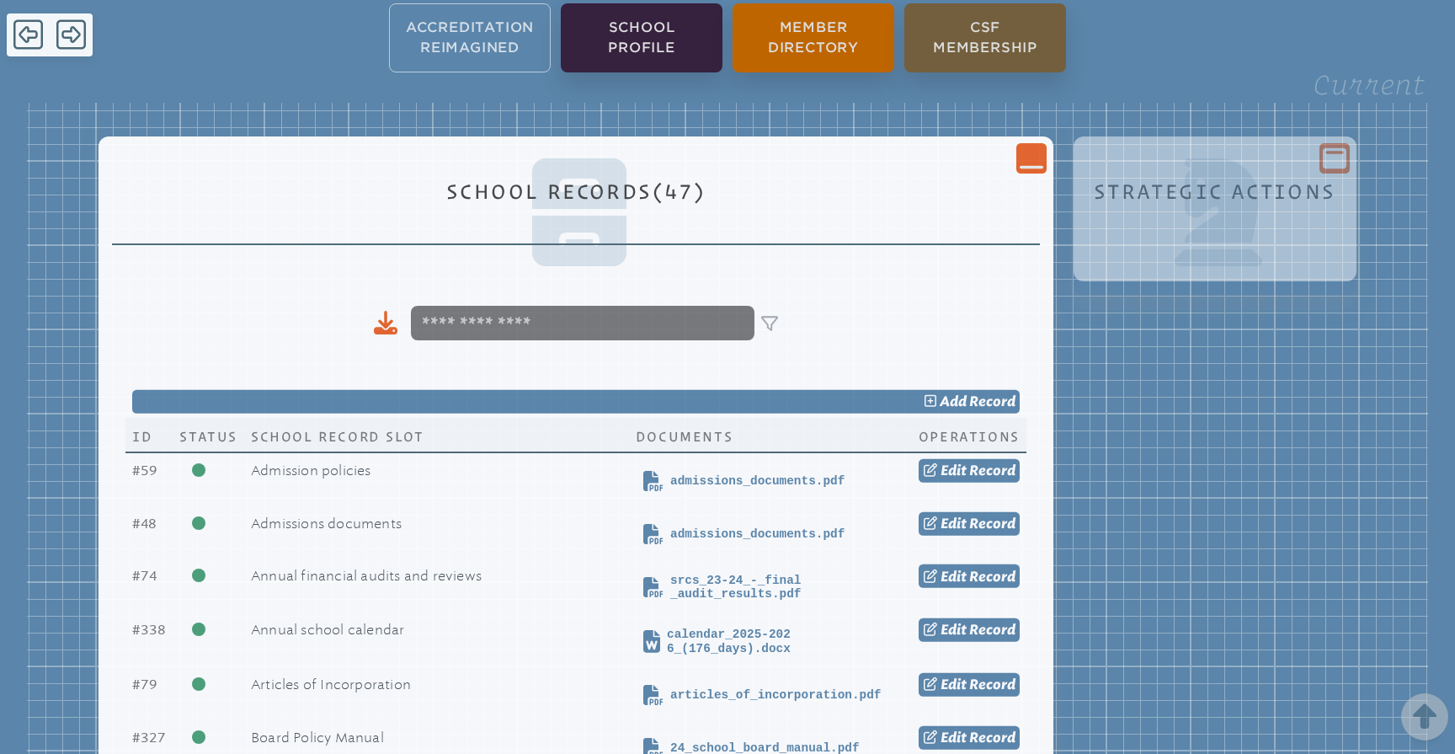
scroll to position [261, 0]
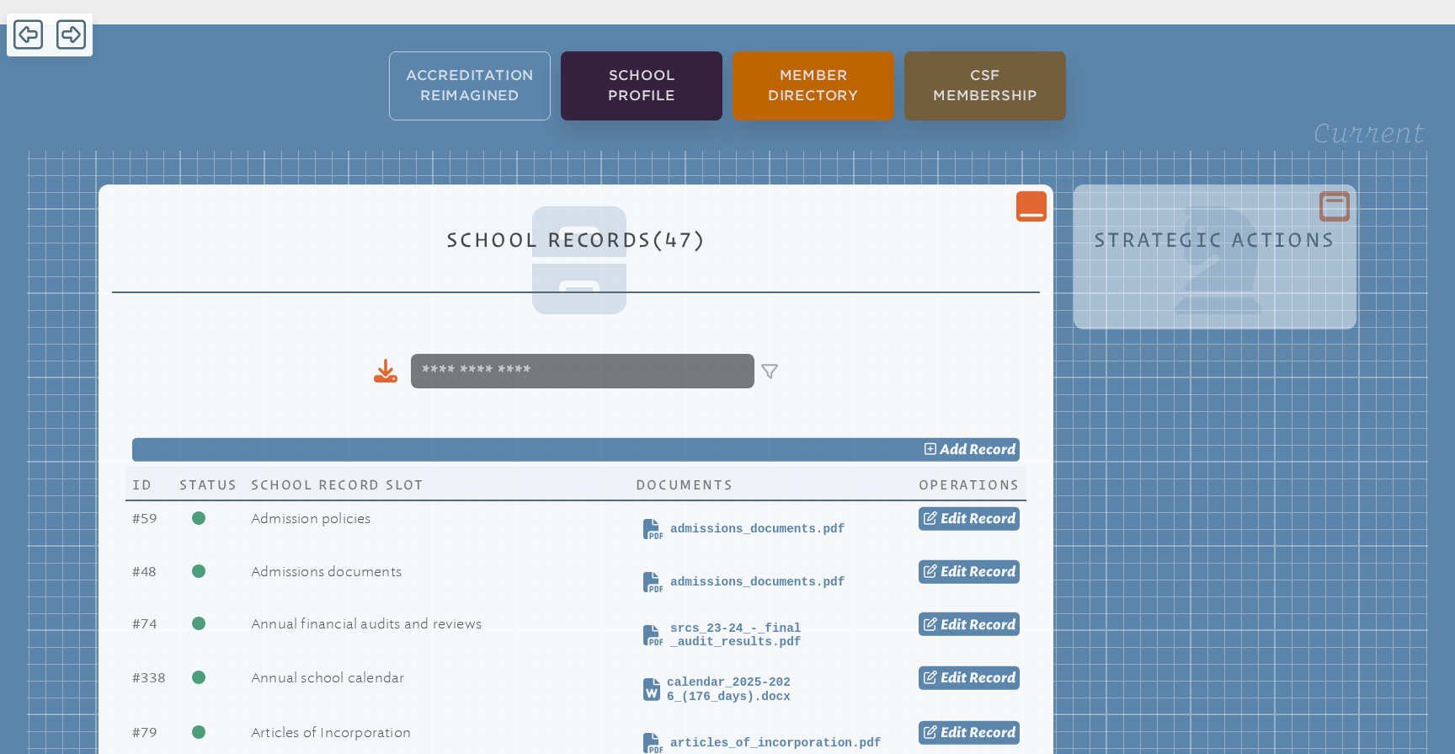
click at [1025, 213] on icon at bounding box center [1032, 214] width 24 height 3
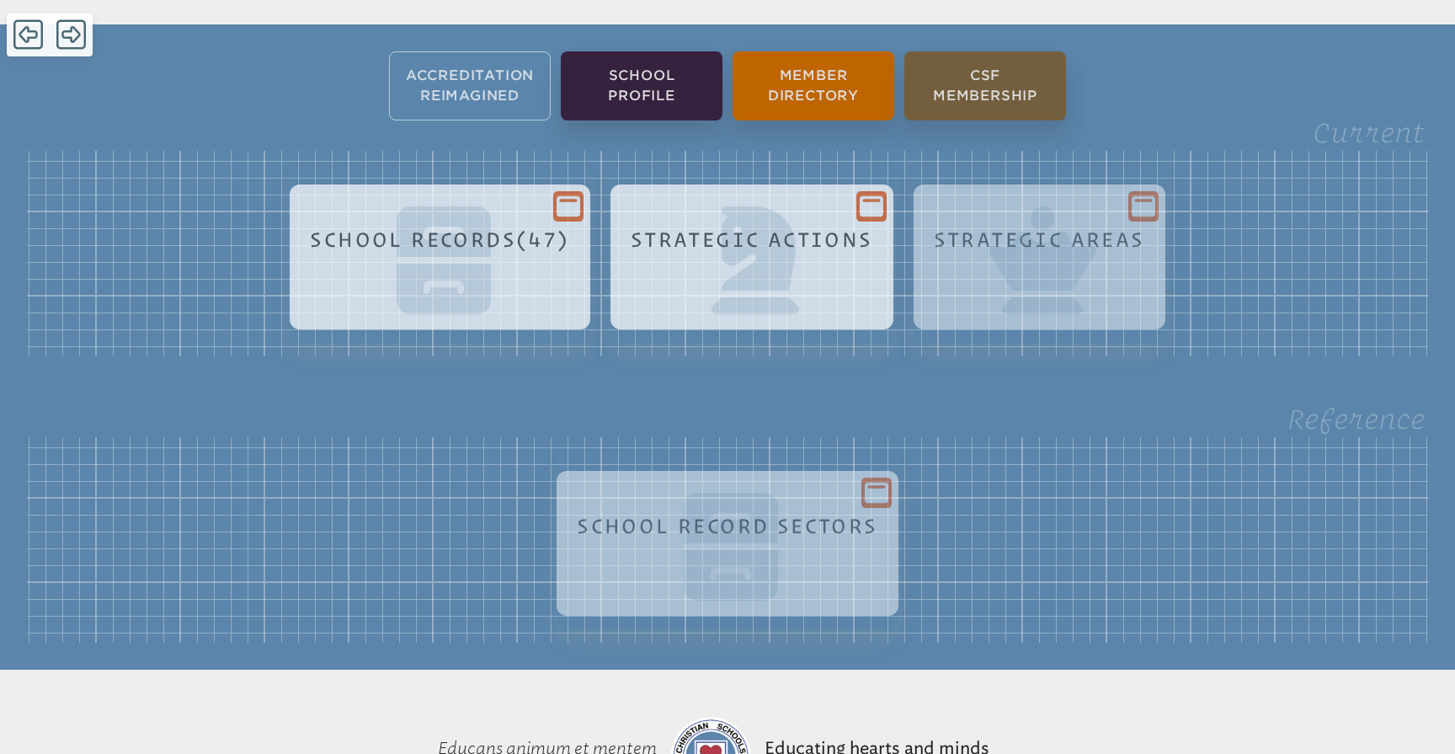
click at [878, 195] on icon at bounding box center [872, 205] width 24 height 21
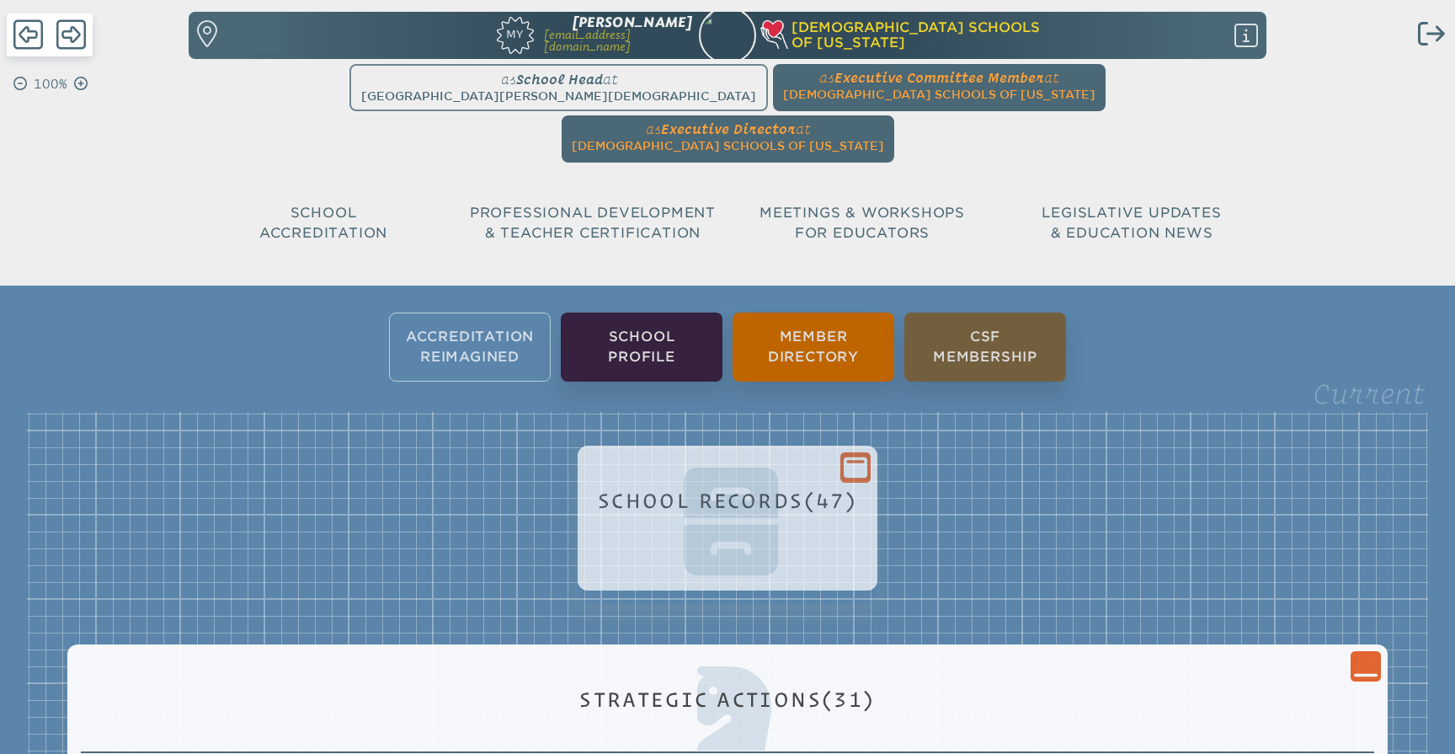
scroll to position [0, 0]
click at [1371, 654] on icon "Close Console" at bounding box center [1366, 666] width 24 height 24
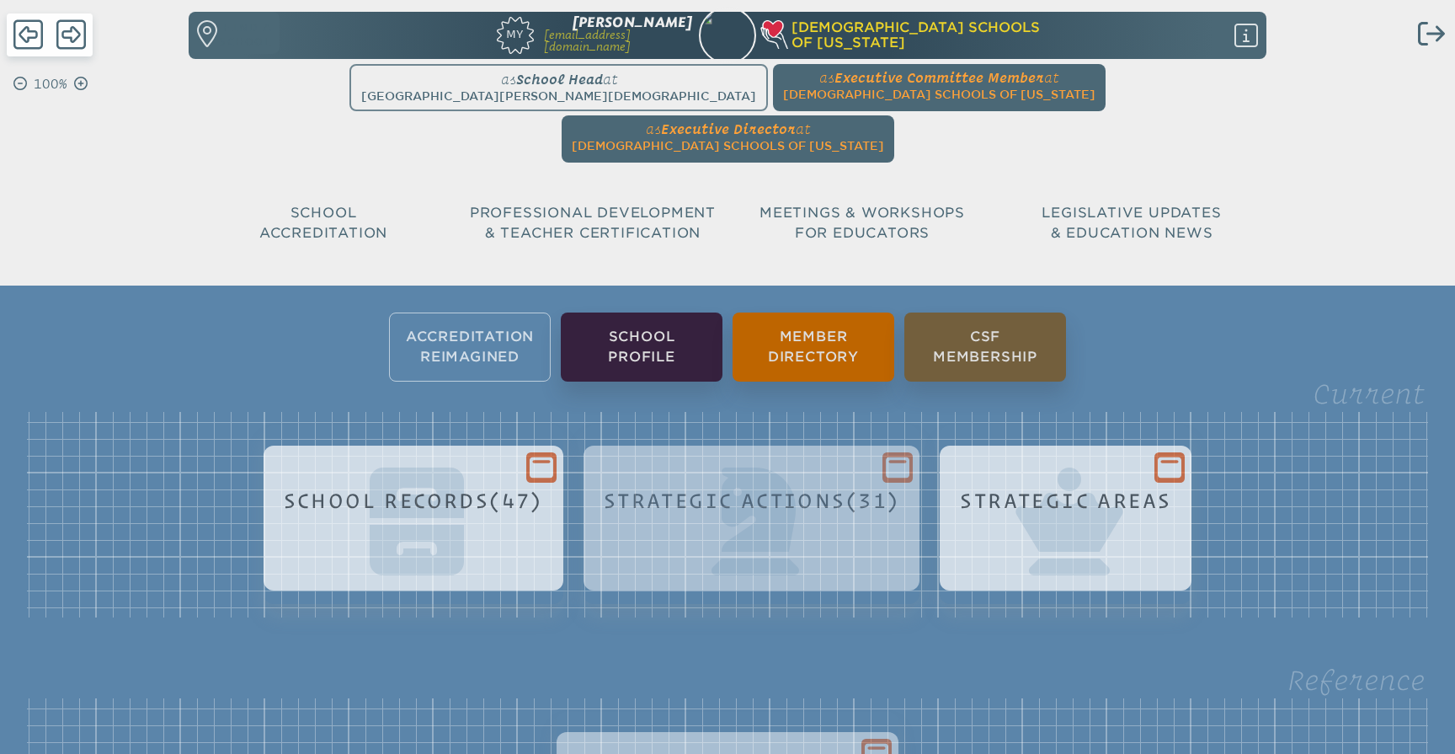
click at [1182, 457] on icon at bounding box center [1170, 467] width 24 height 21
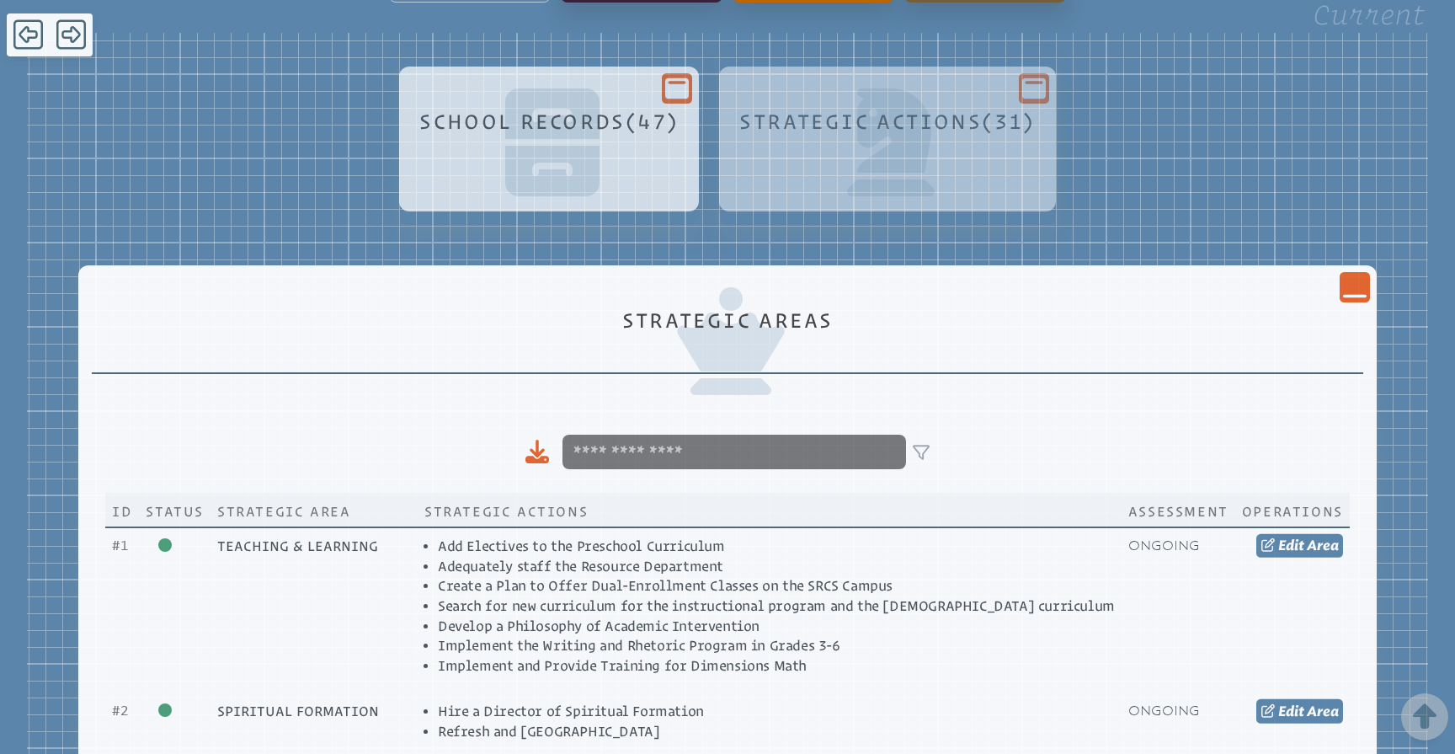
scroll to position [286, 0]
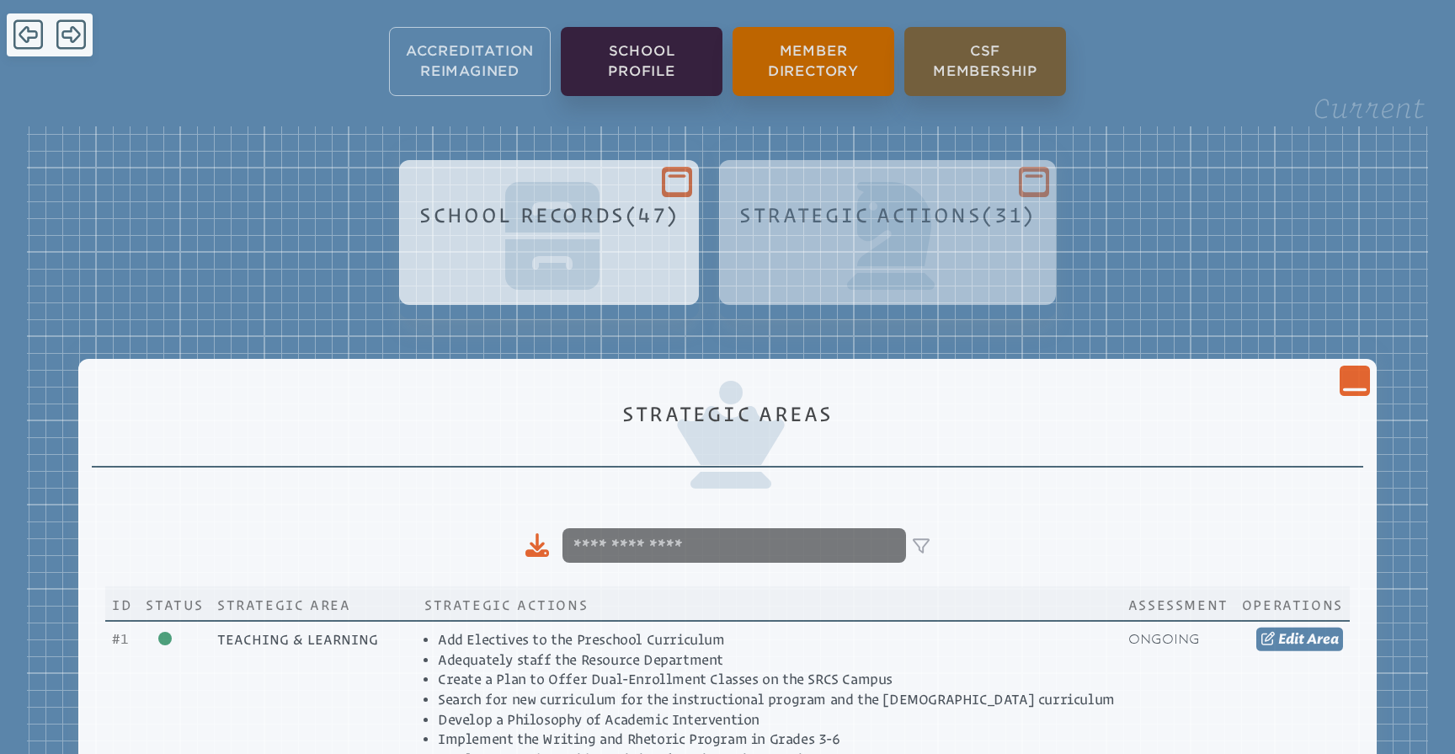
click at [1343, 369] on icon "Close Console" at bounding box center [1355, 381] width 24 height 24
